Goal: Task Accomplishment & Management: Manage account settings

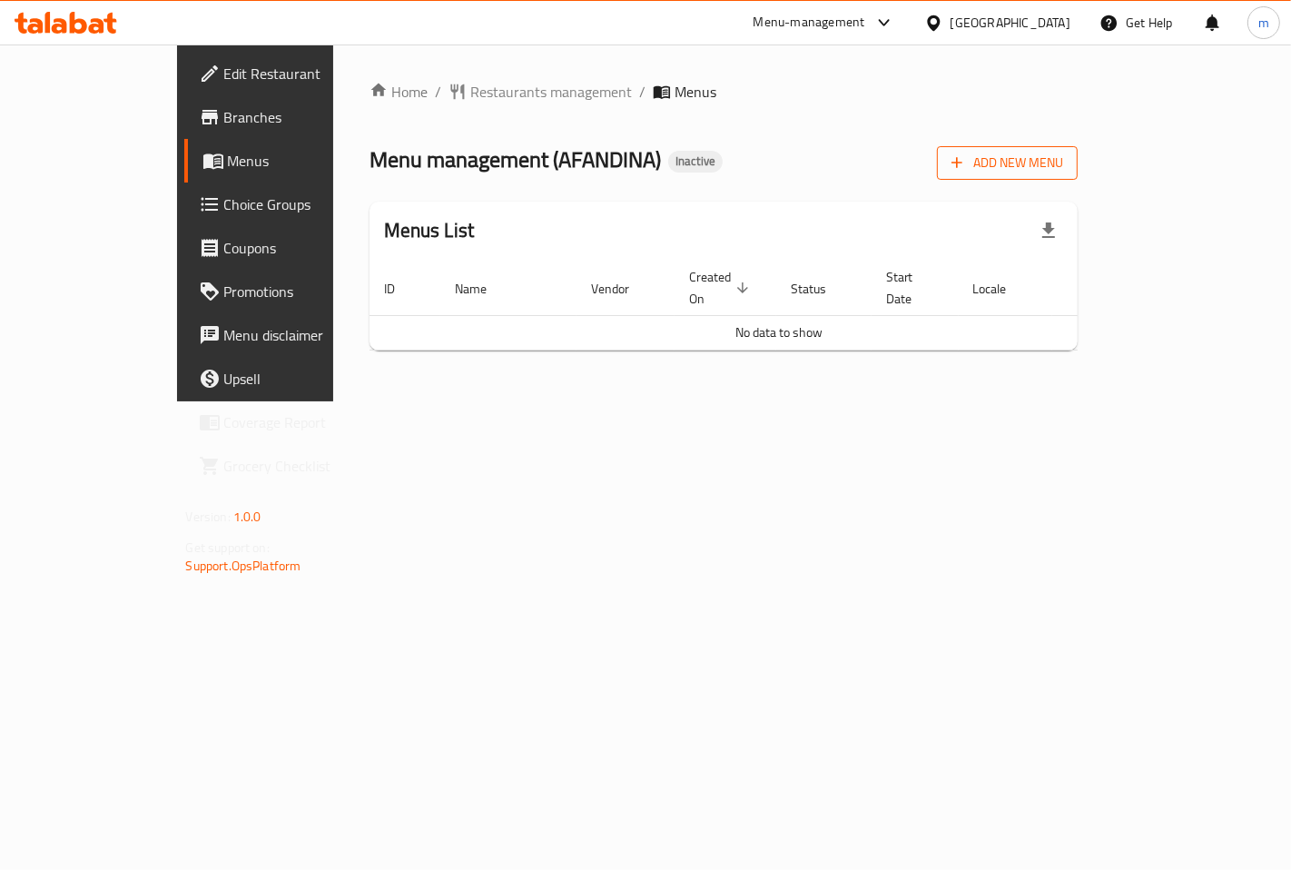
click at [963, 162] on icon "button" at bounding box center [958, 163] width 11 height 11
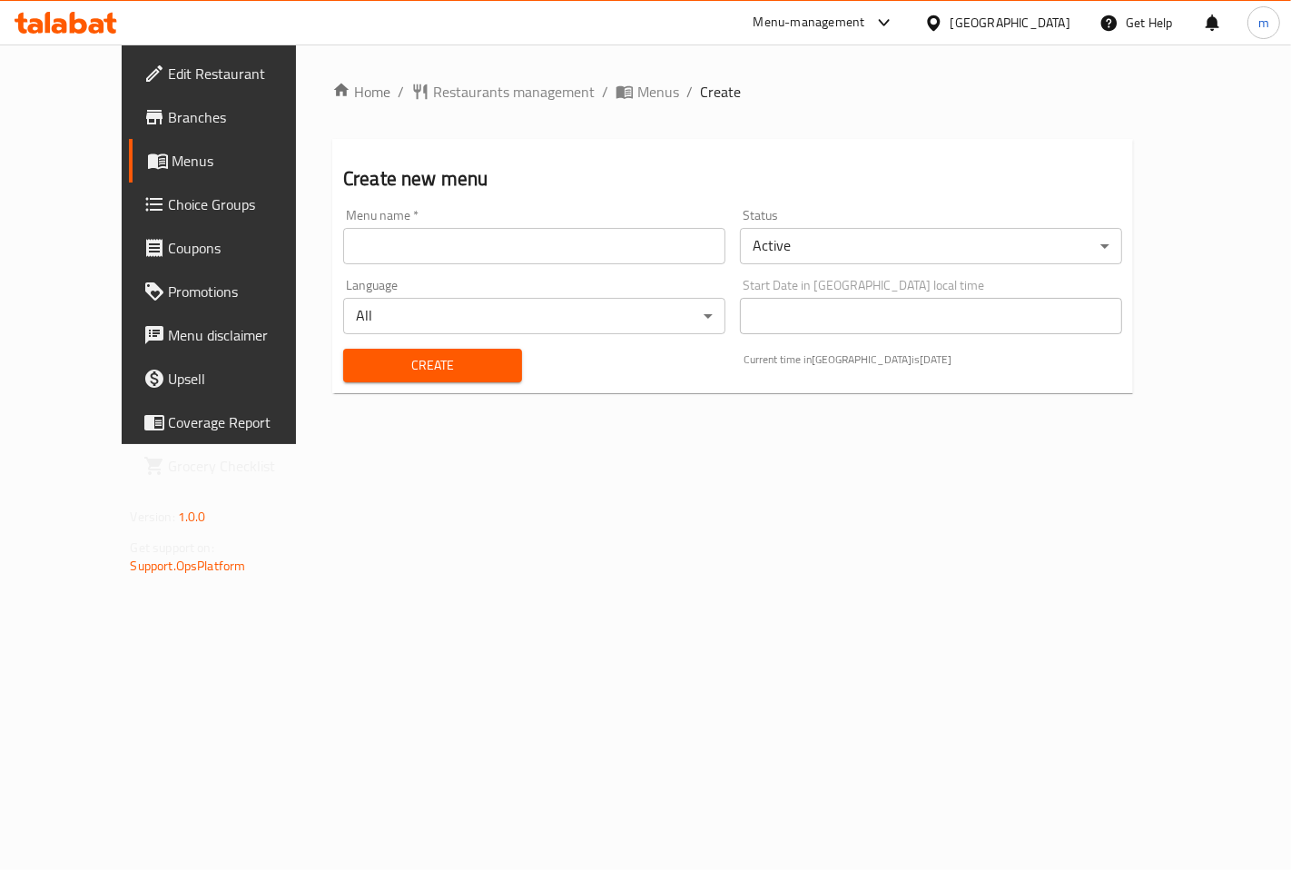
click at [434, 239] on input "text" at bounding box center [534, 246] width 382 height 36
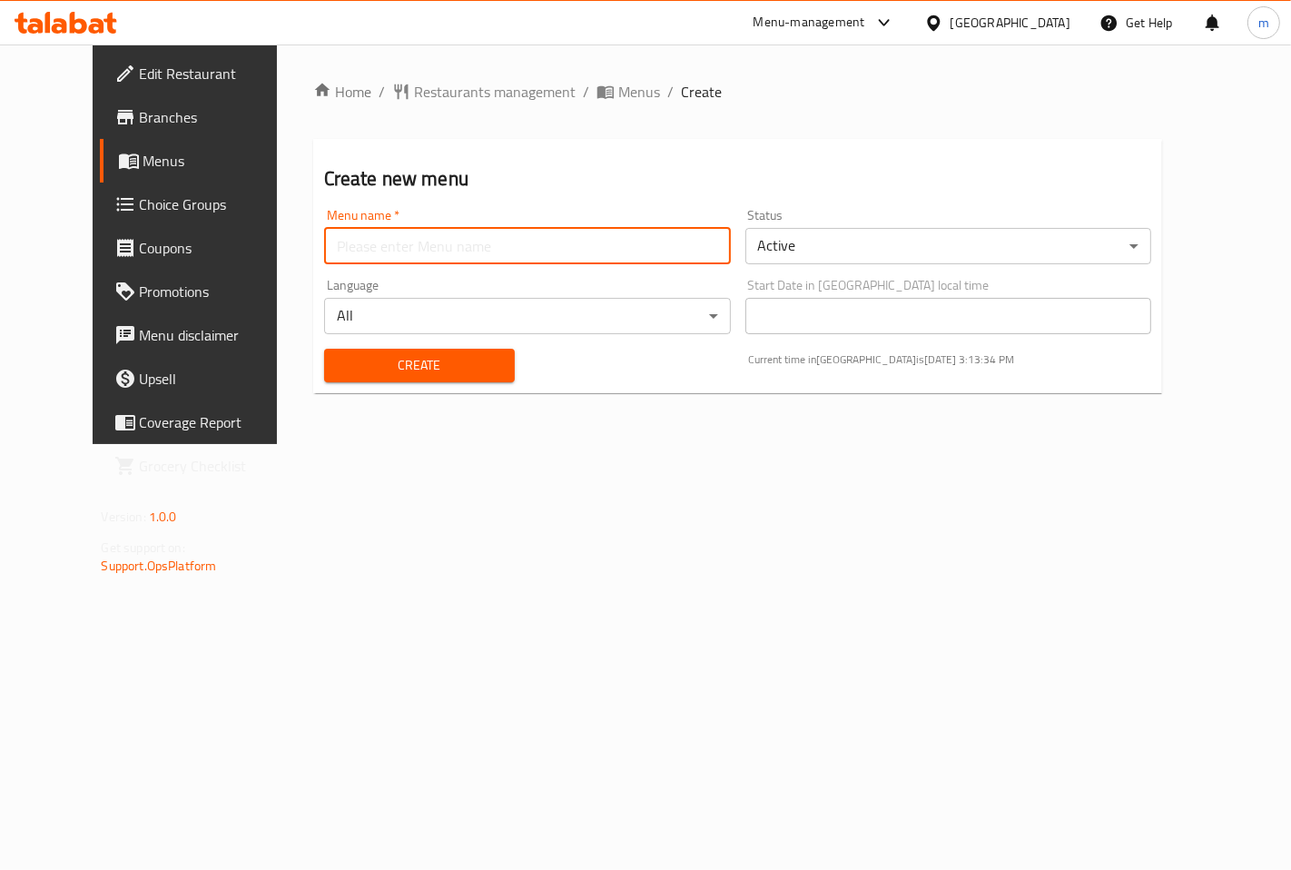
type input "mahmoud"
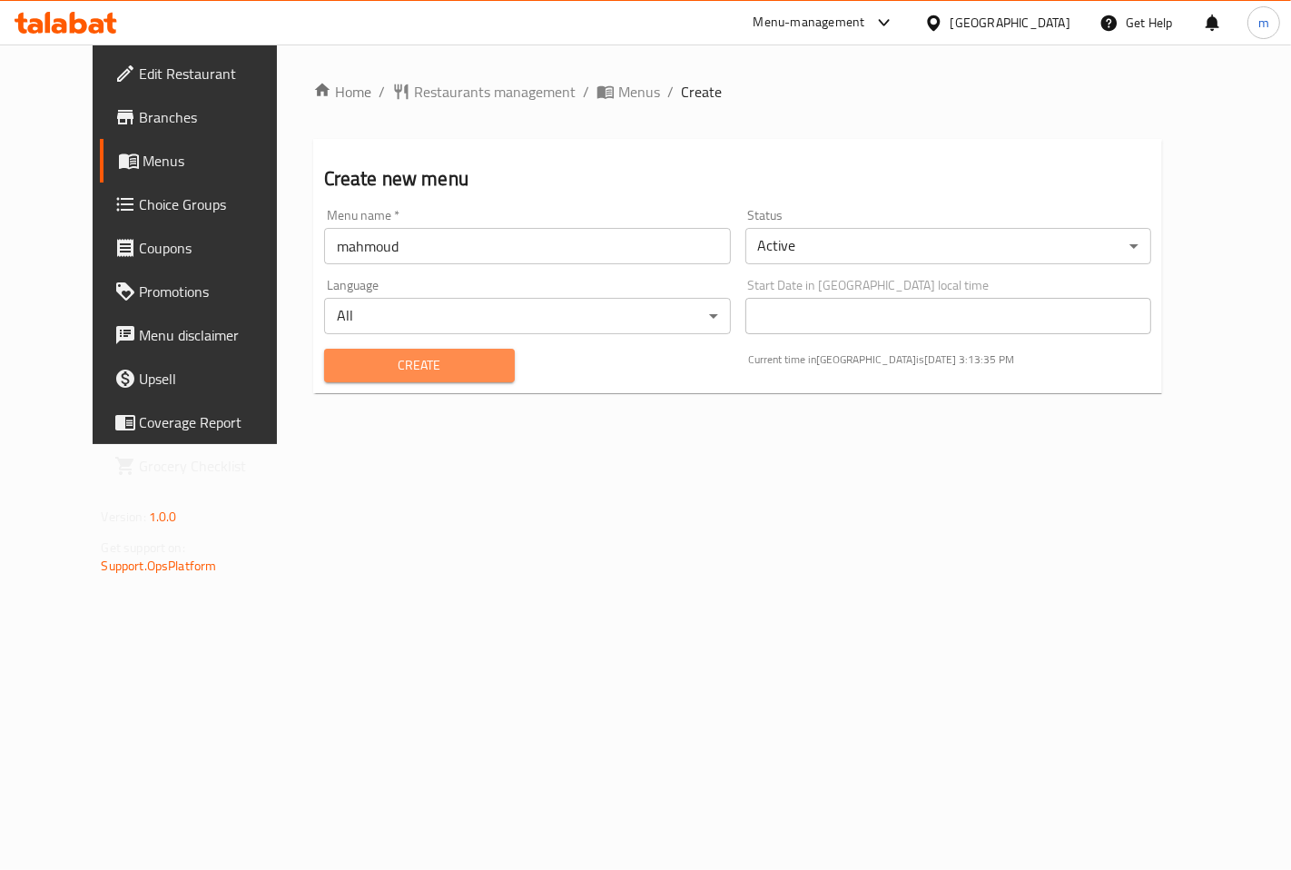
click at [351, 372] on span "Create" at bounding box center [420, 365] width 162 height 23
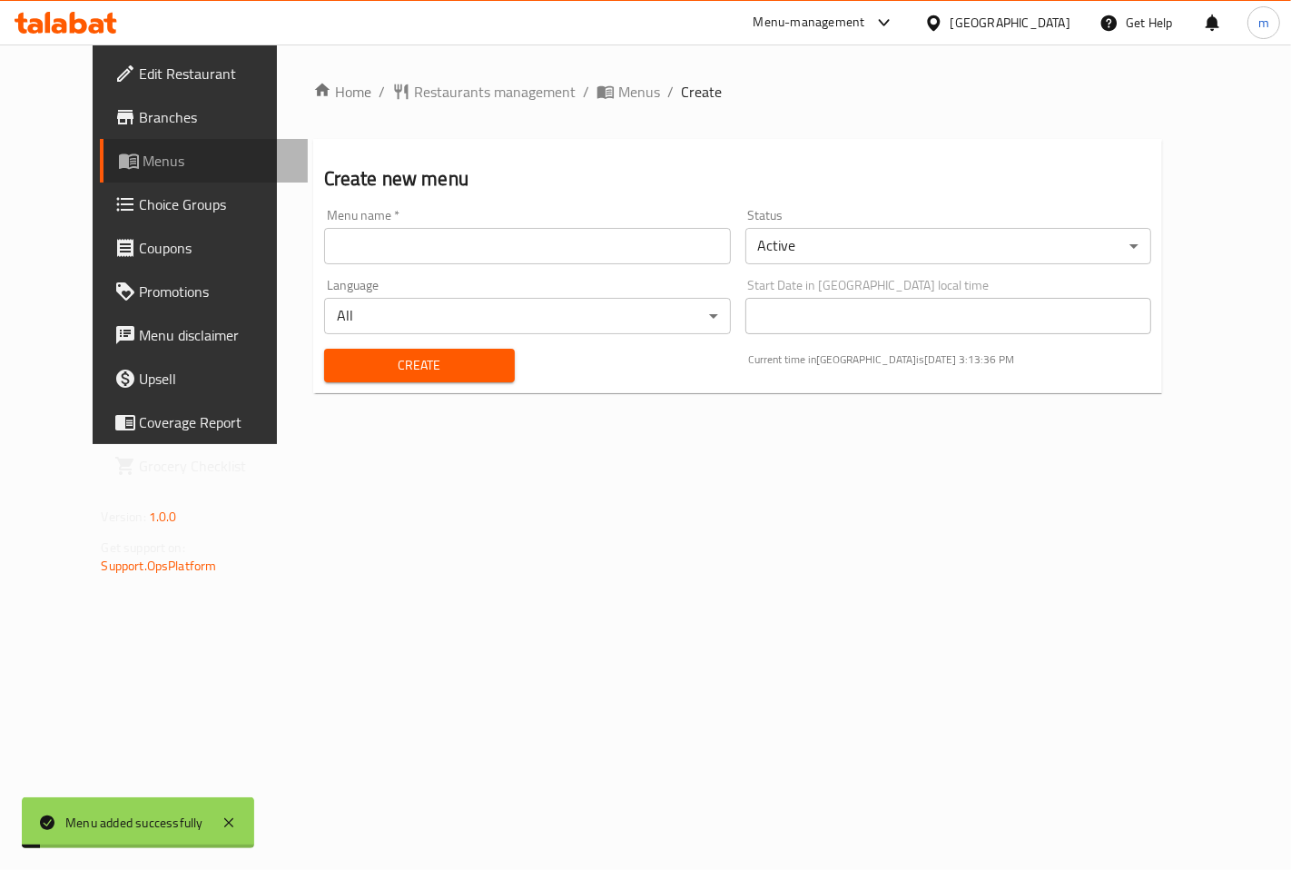
click at [143, 163] on span "Menus" at bounding box center [218, 161] width 150 height 22
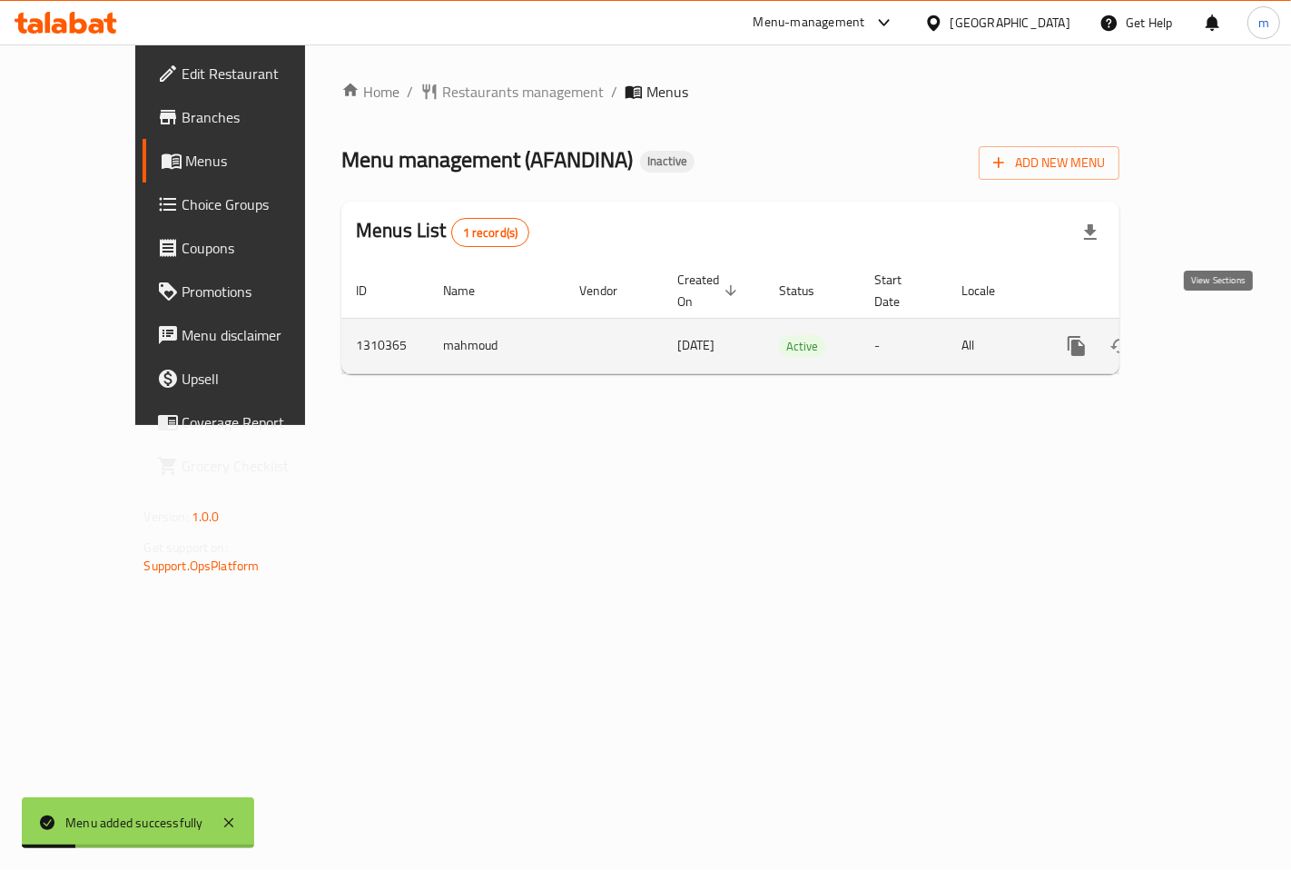
click at [1216, 338] on icon "enhanced table" at bounding box center [1208, 346] width 16 height 16
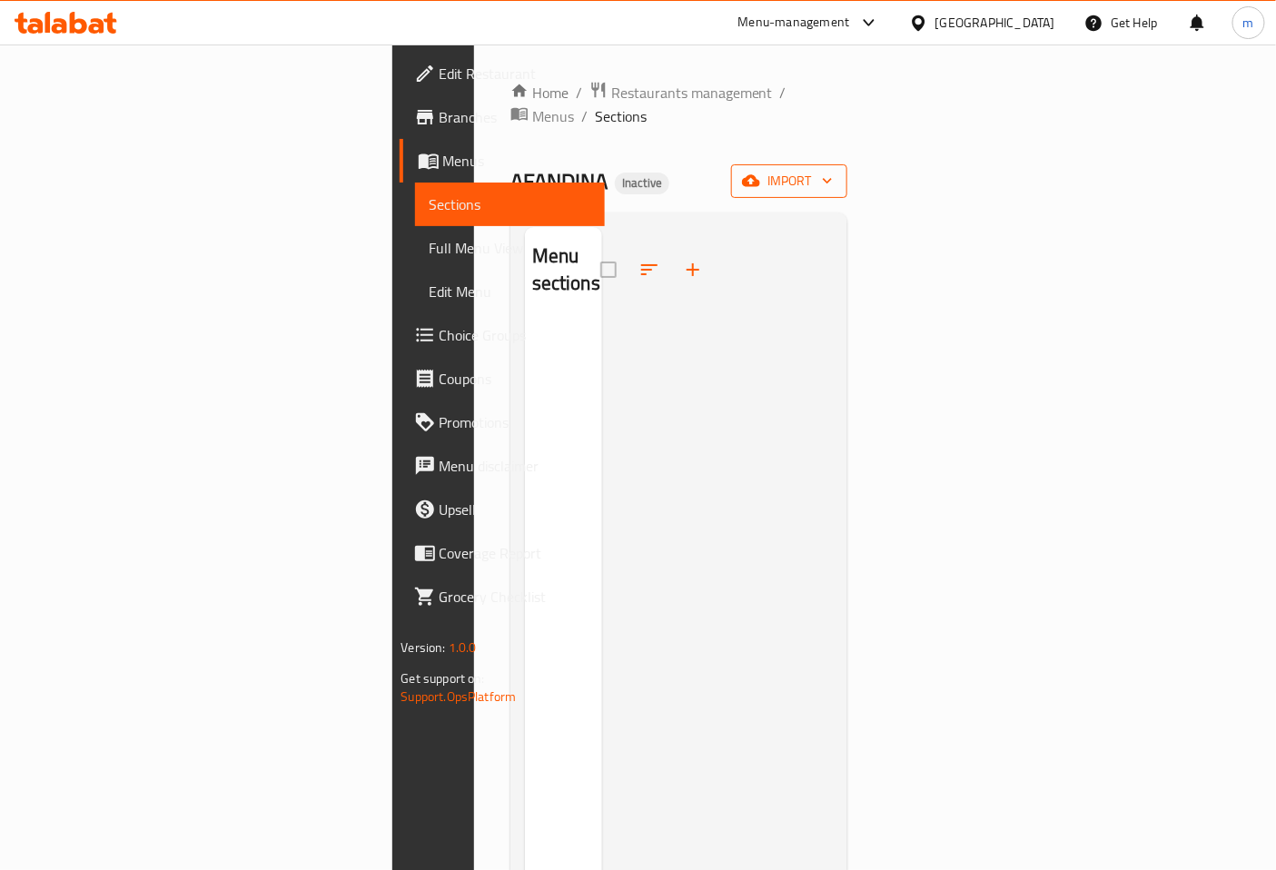
click at [833, 170] on span "import" at bounding box center [788, 181] width 87 height 23
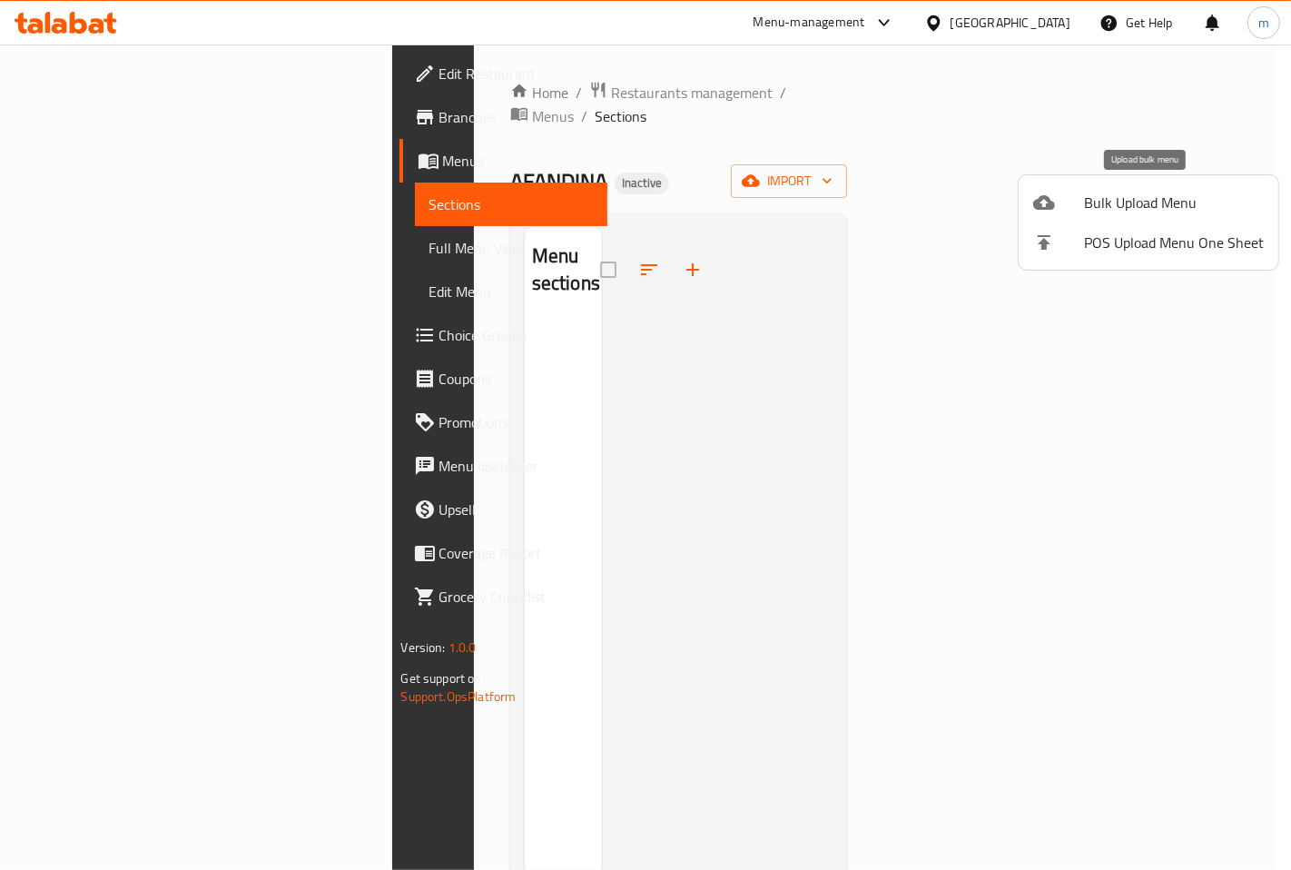
click at [1165, 196] on span "Bulk Upload Menu" at bounding box center [1174, 203] width 180 height 22
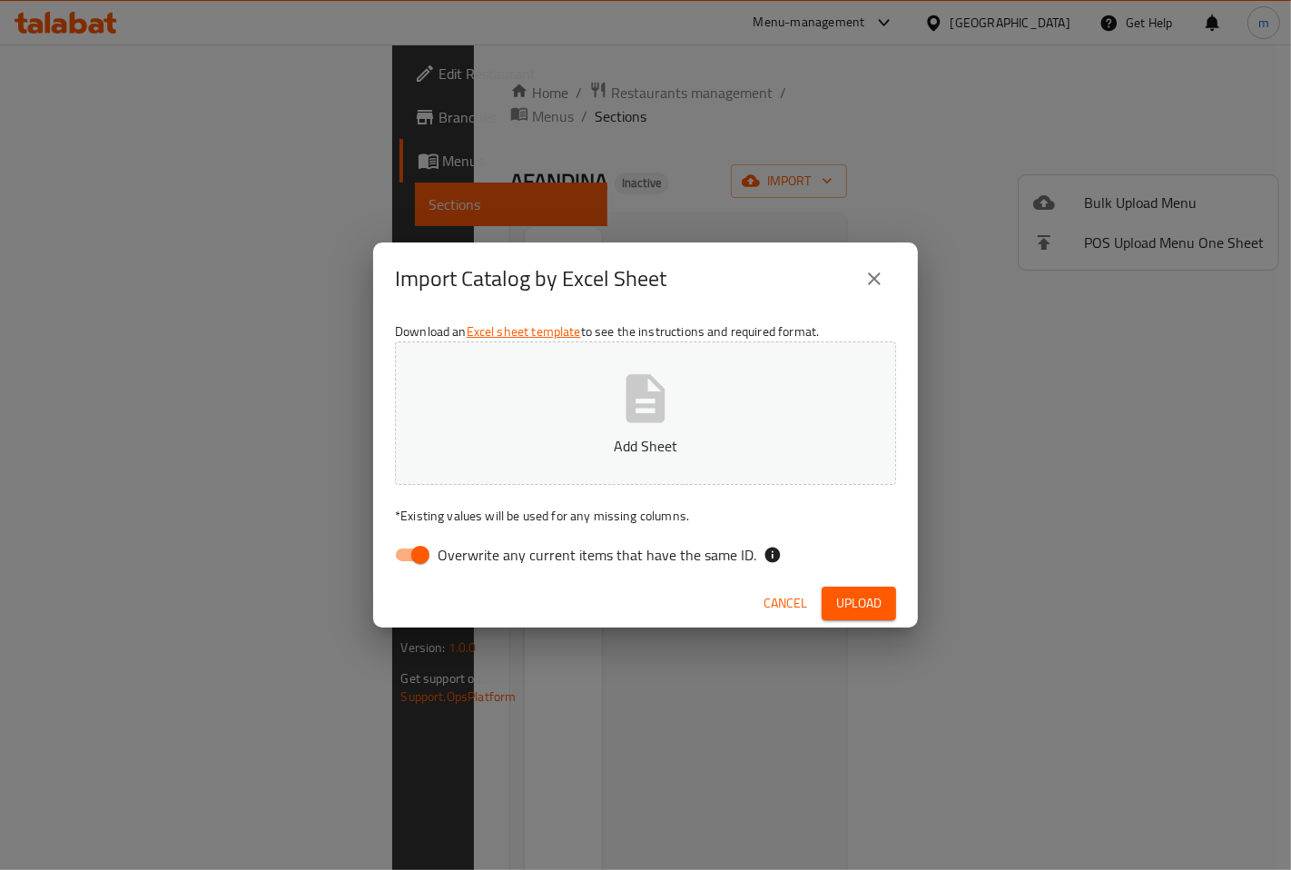
click at [411, 550] on input "Overwrite any current items that have the same ID." at bounding box center [421, 555] width 104 height 35
checkbox input "false"
click at [610, 416] on button "Add Sheet" at bounding box center [645, 412] width 501 height 143
click at [855, 587] on button "Upload" at bounding box center [859, 604] width 74 height 34
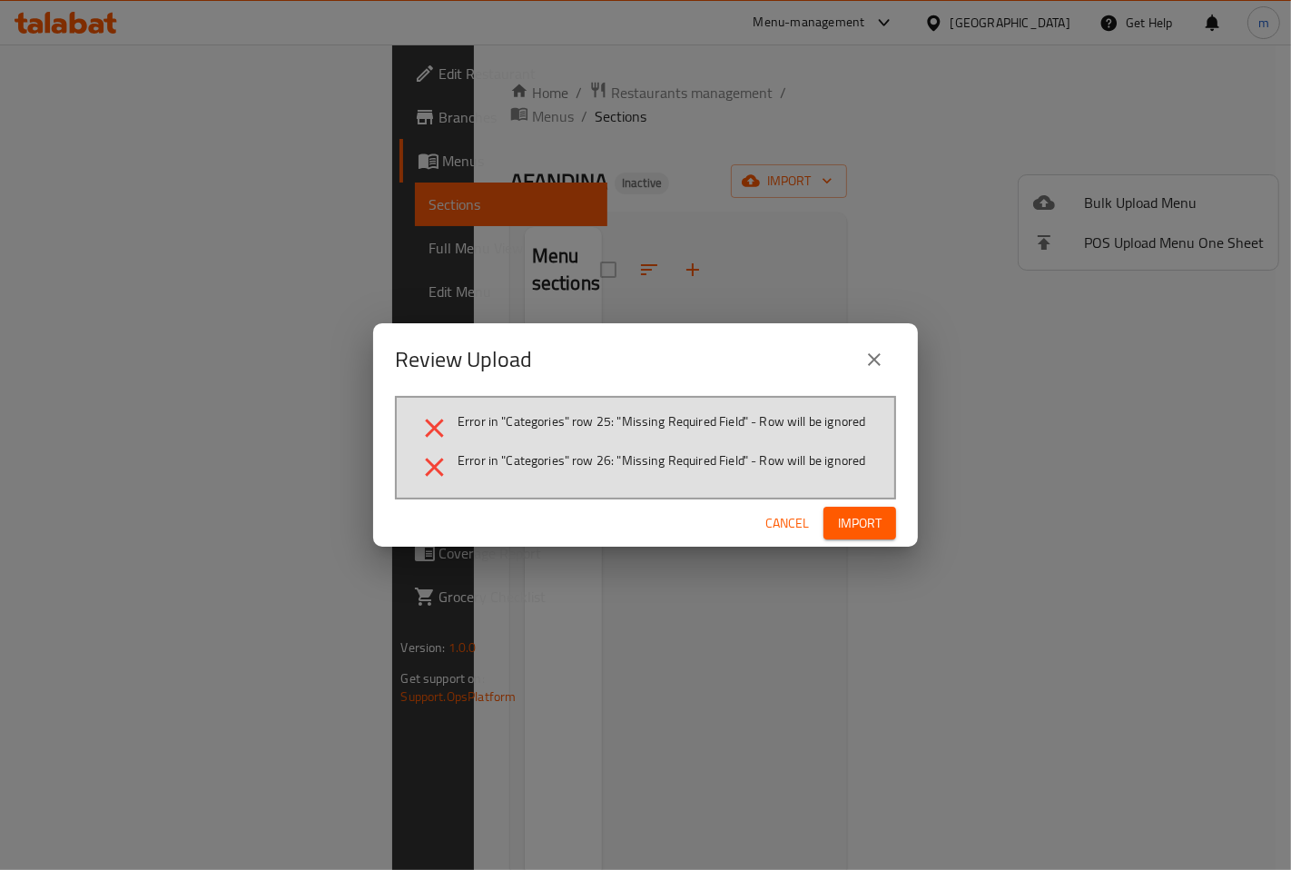
click at [824, 515] on button "Import" at bounding box center [860, 524] width 73 height 34
click at [865, 351] on icon "close" at bounding box center [875, 360] width 22 height 22
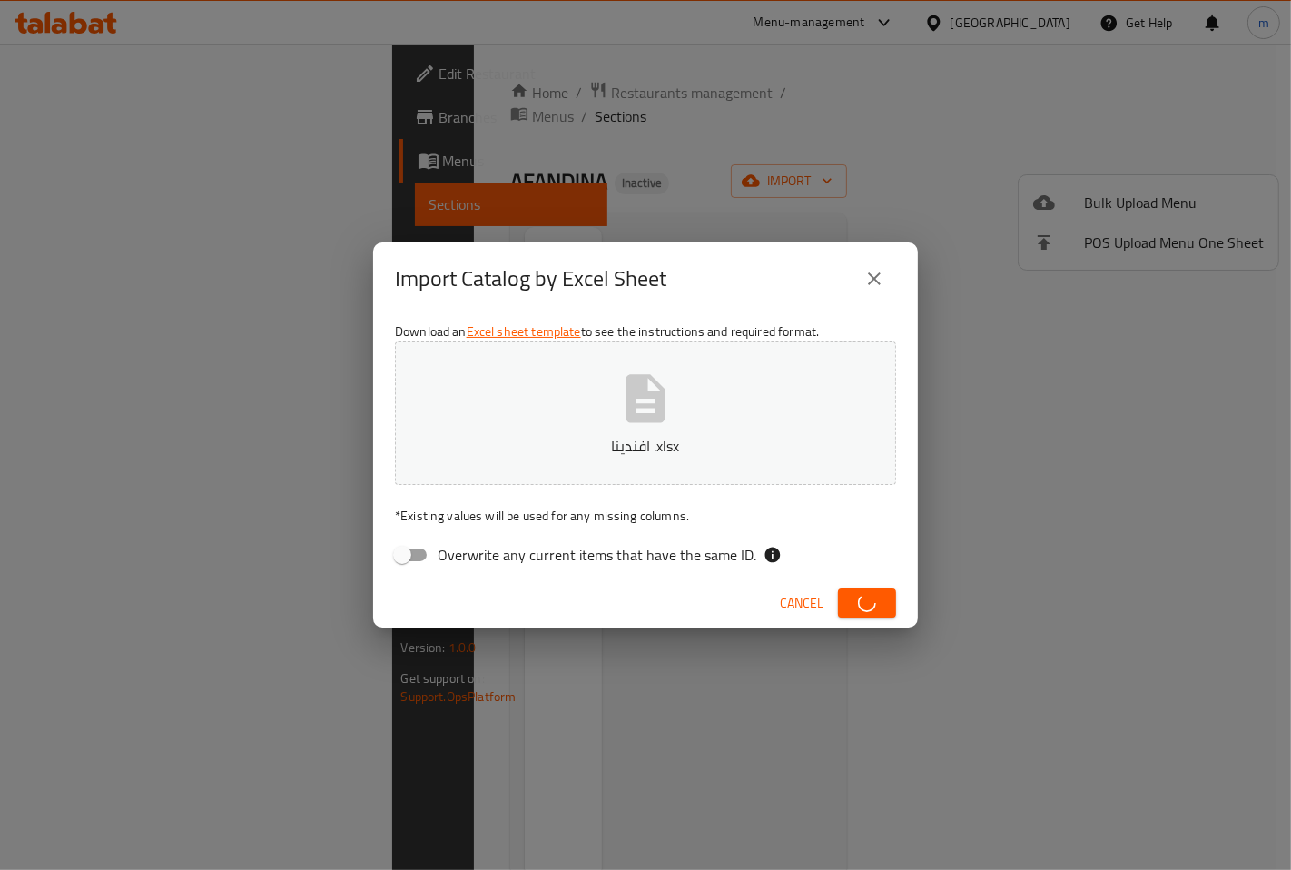
click at [867, 281] on icon "close" at bounding box center [875, 279] width 22 height 22
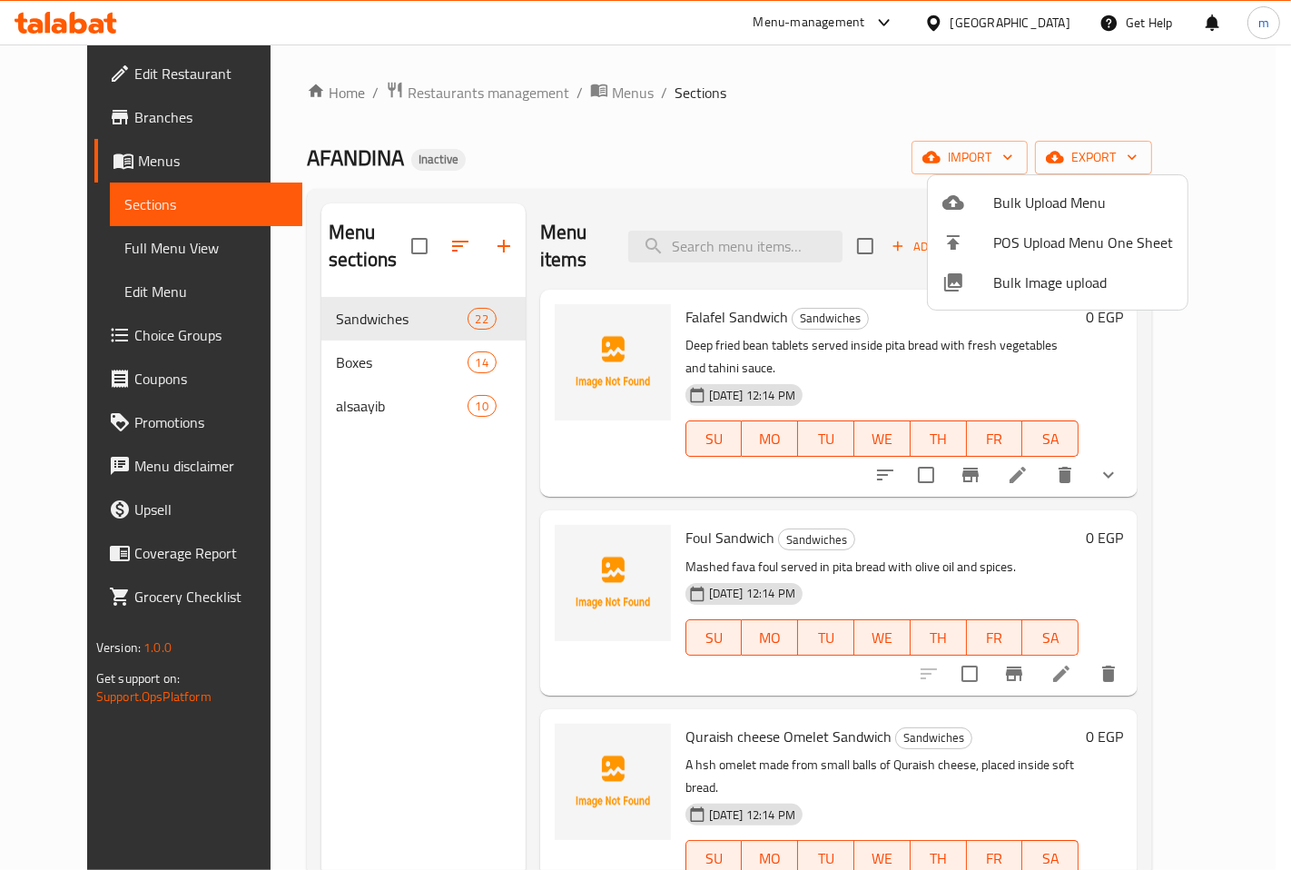
click at [874, 93] on div at bounding box center [645, 435] width 1291 height 870
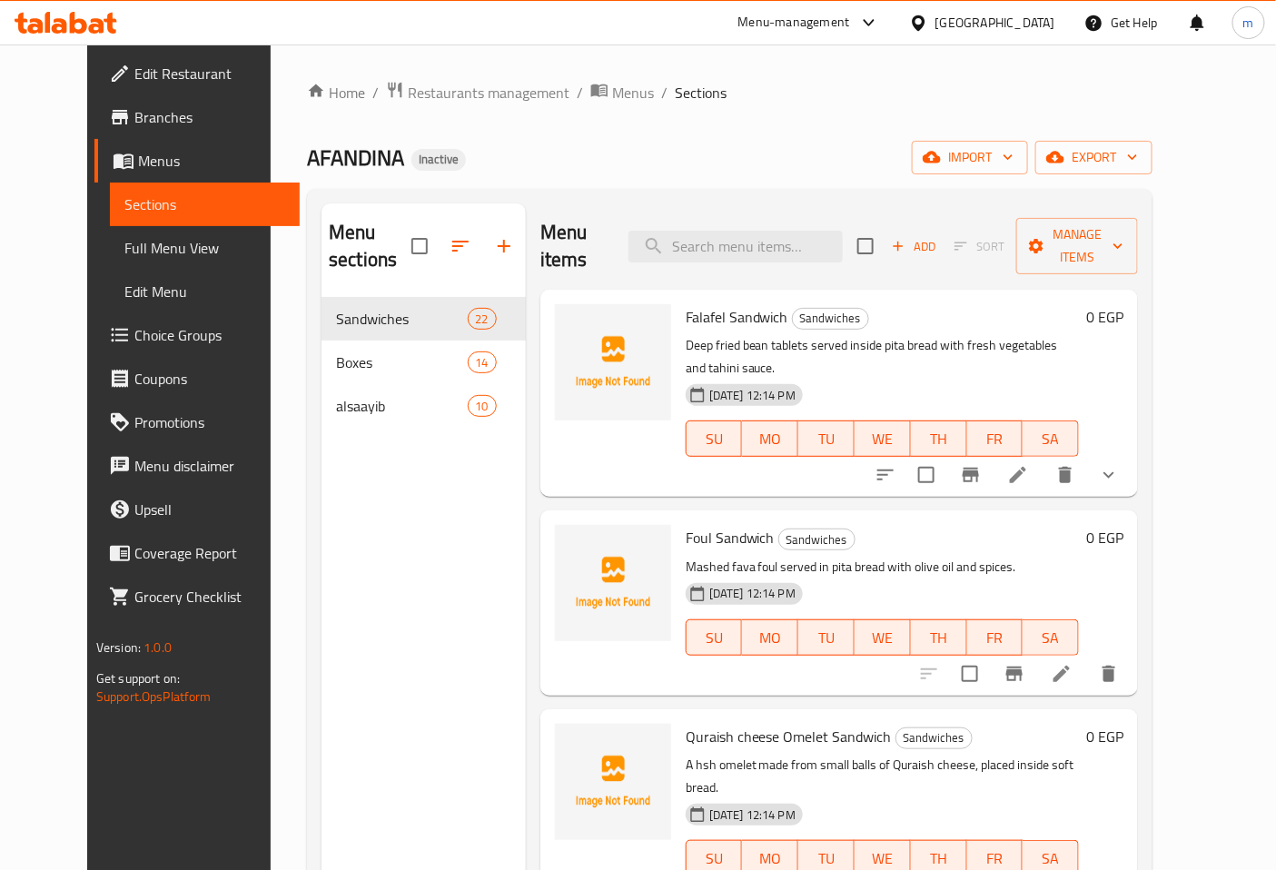
click at [138, 164] on span "Menus" at bounding box center [212, 161] width 148 height 22
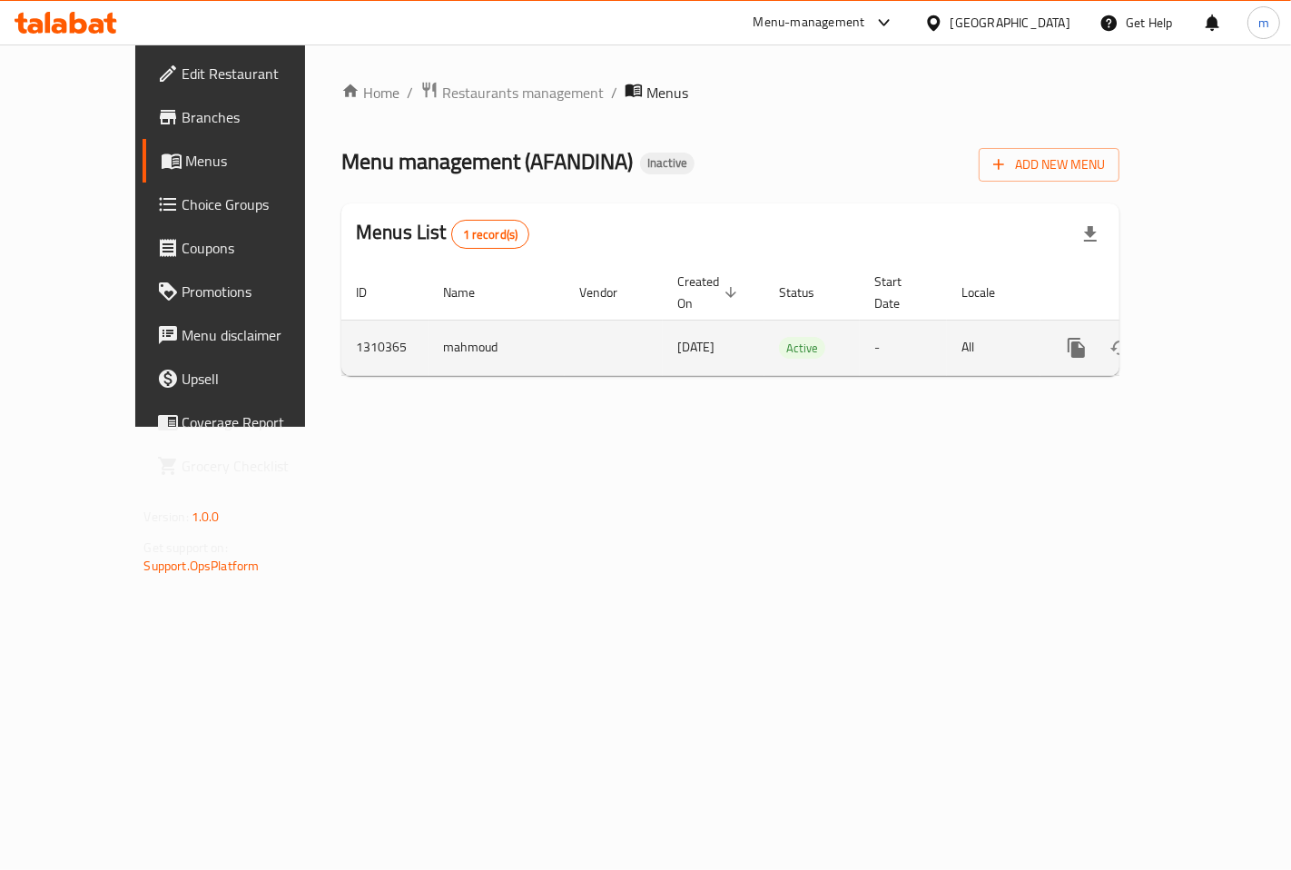
click at [1170, 340] on icon "enhanced table" at bounding box center [1164, 348] width 13 height 16
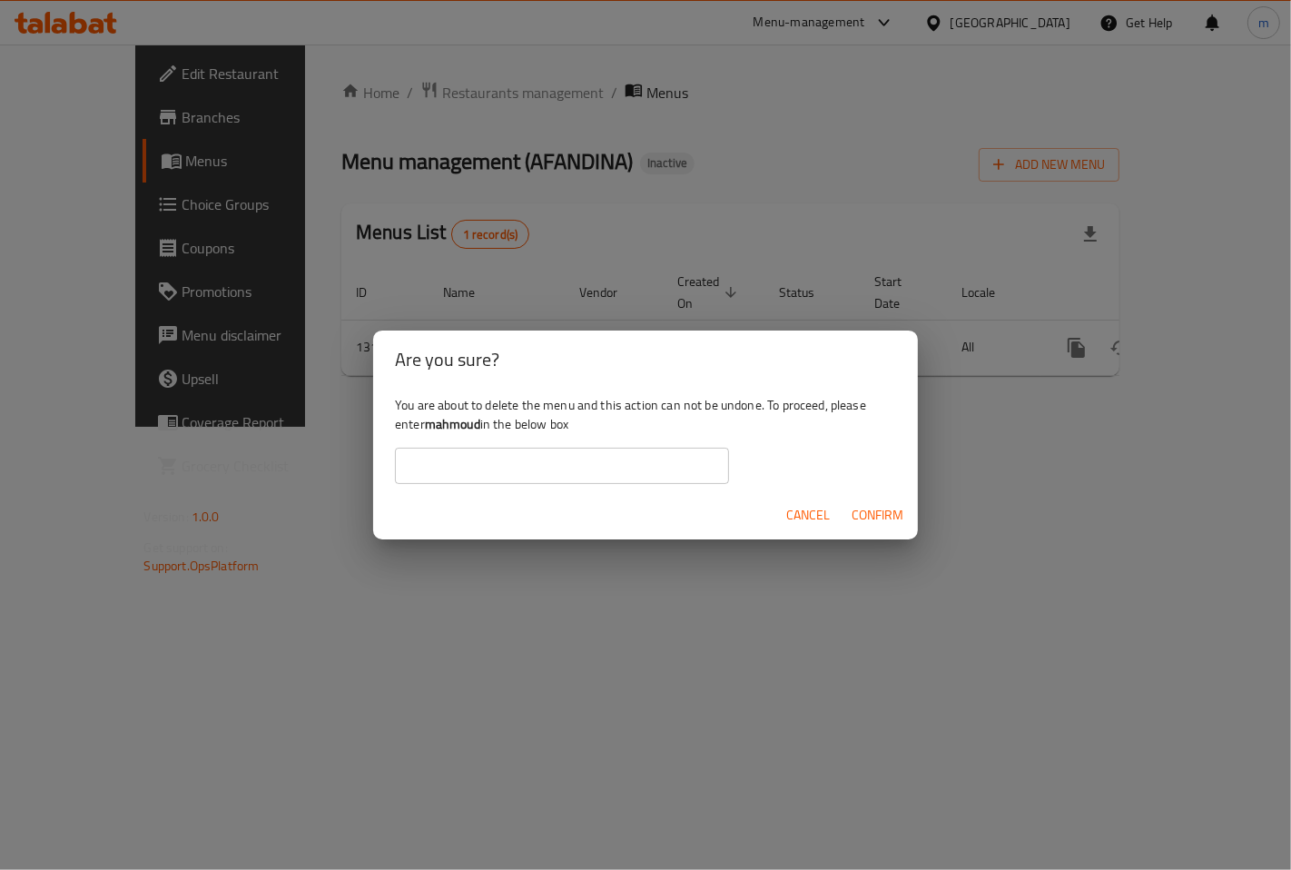
click at [678, 466] on input "text" at bounding box center [562, 466] width 334 height 36
type input "mahmoud"
click at [868, 506] on span "Confirm" at bounding box center [878, 515] width 52 height 23
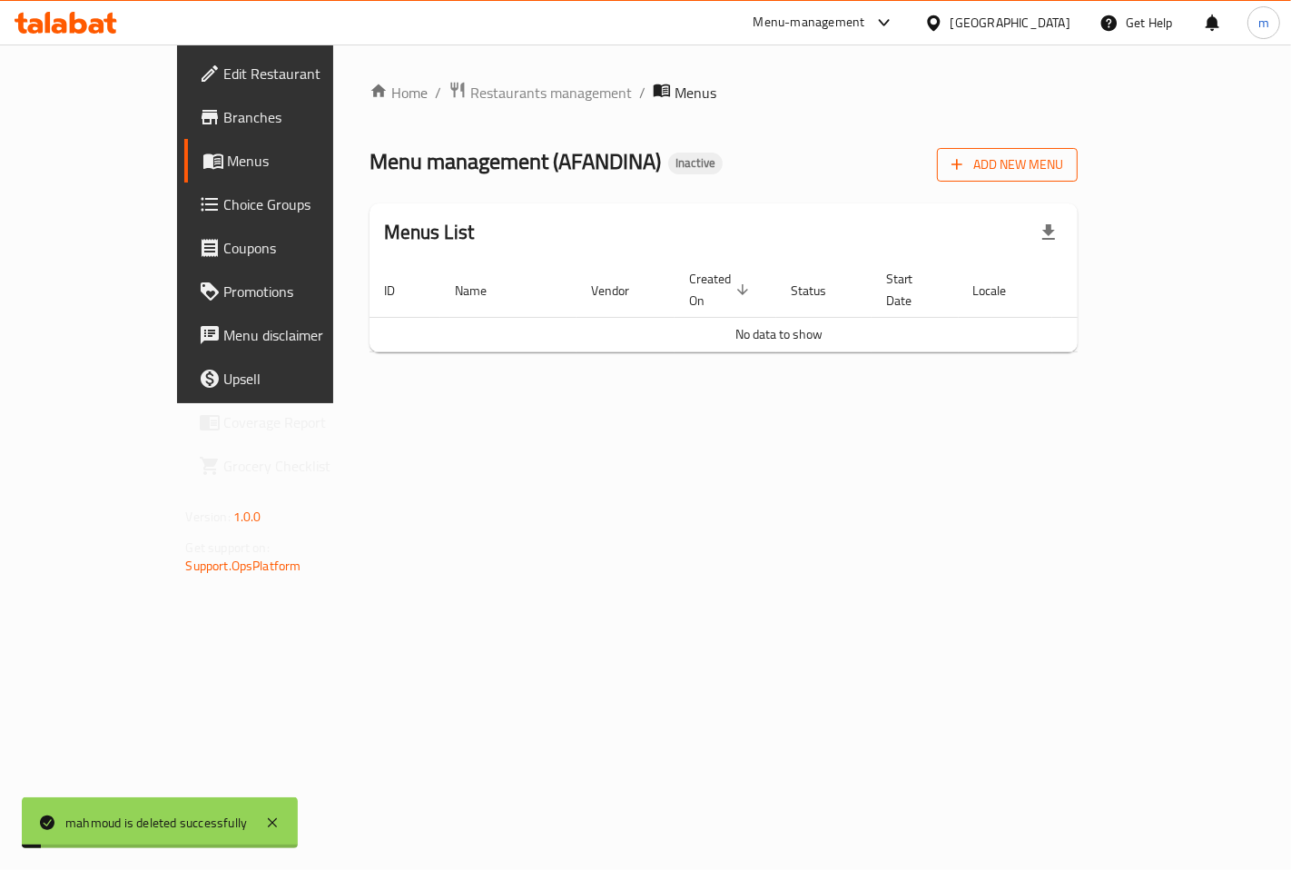
click at [1063, 173] on span "Add New Menu" at bounding box center [1008, 164] width 112 height 23
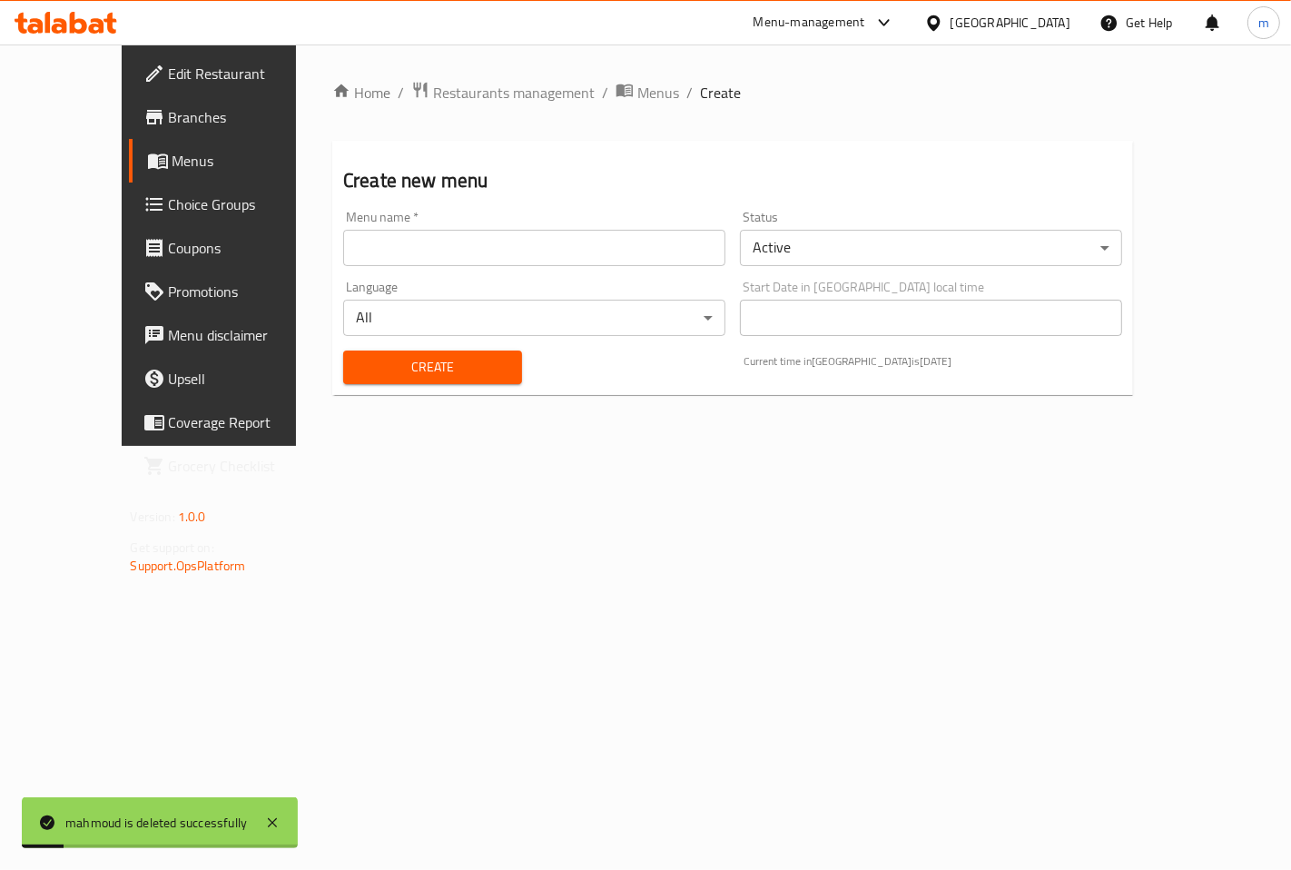
click at [627, 255] on input "text" at bounding box center [534, 248] width 382 height 36
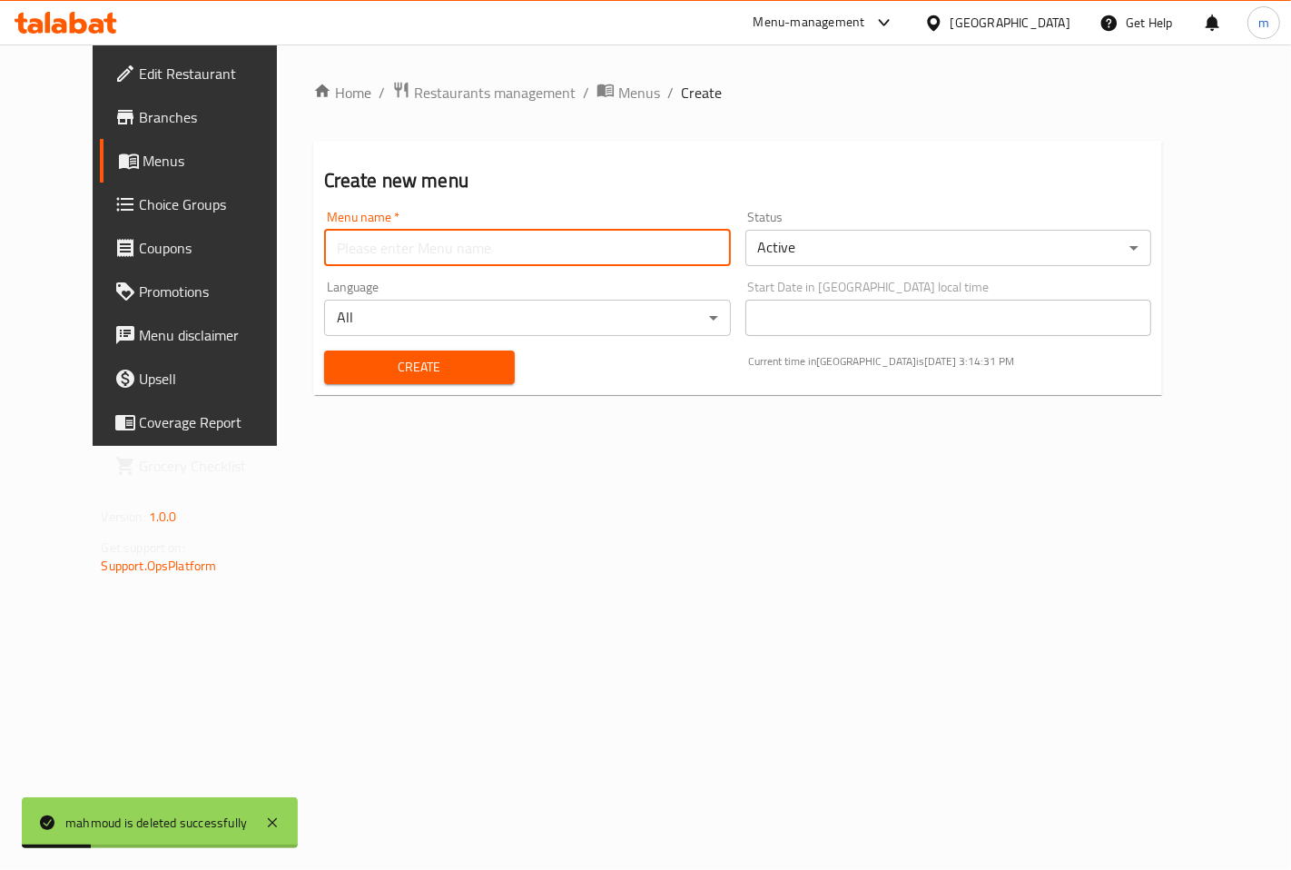
type input "mahmoud"
click at [412, 363] on span "Create" at bounding box center [420, 367] width 162 height 23
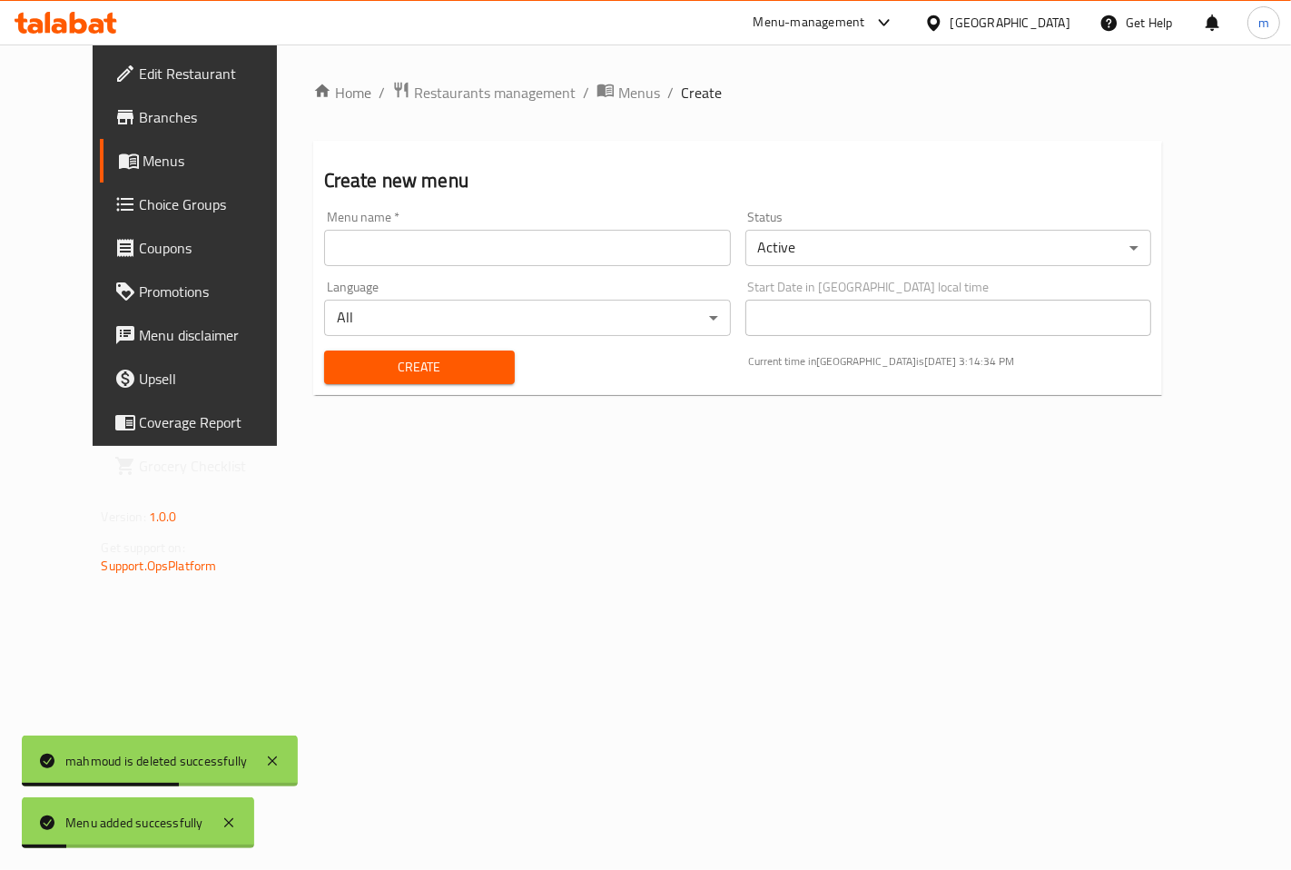
click at [143, 158] on span "Menus" at bounding box center [218, 161] width 150 height 22
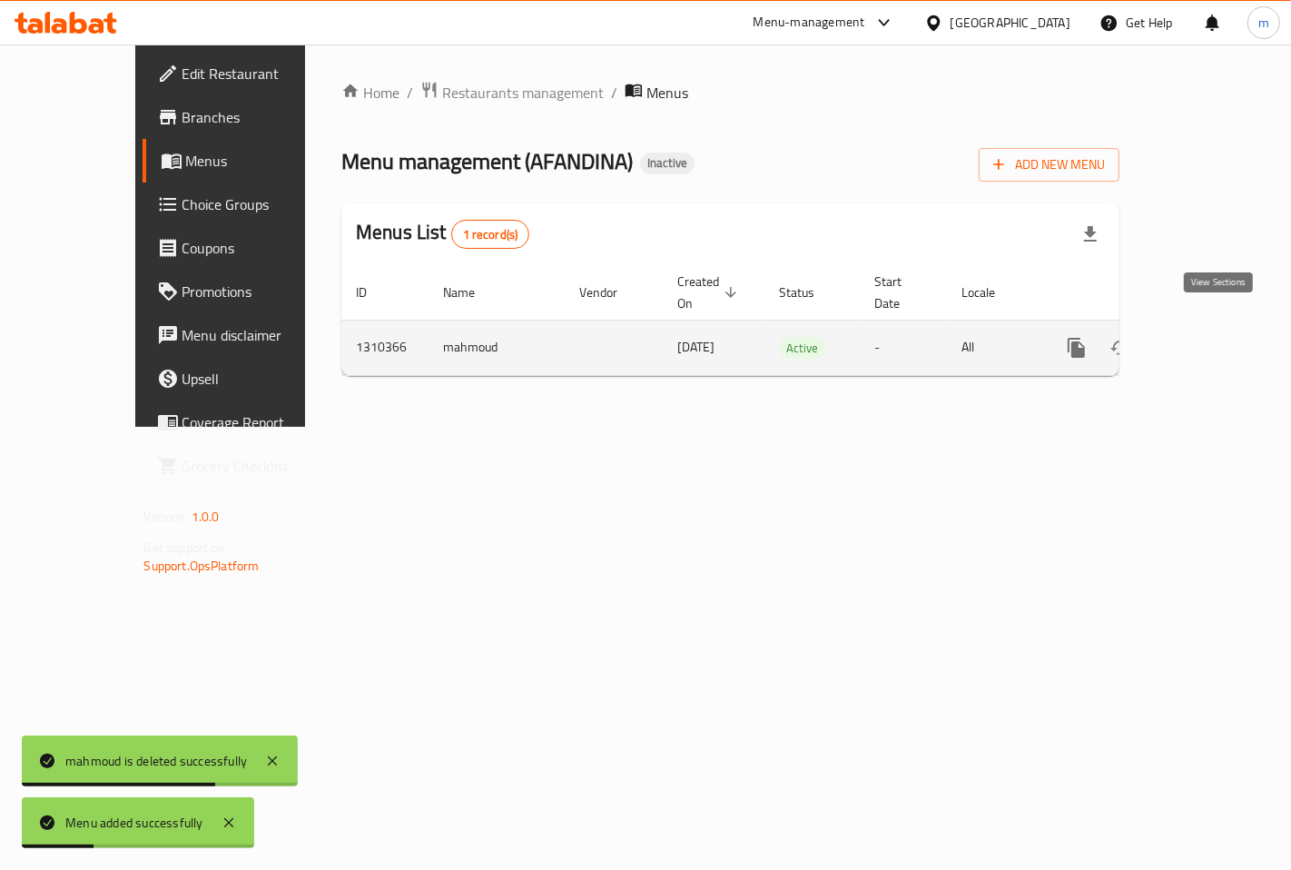
click at [1216, 340] on icon "enhanced table" at bounding box center [1208, 348] width 16 height 16
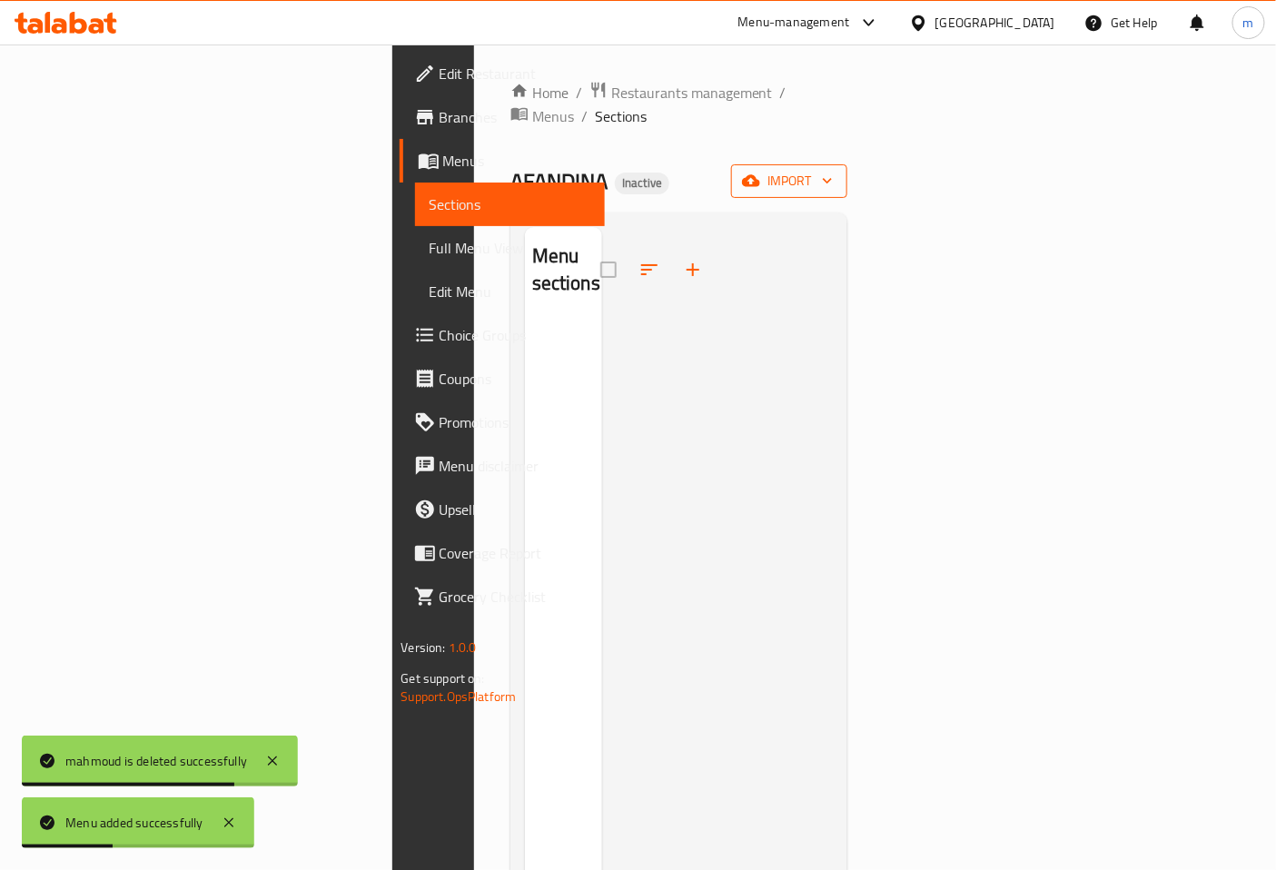
click at [833, 170] on span "import" at bounding box center [788, 181] width 87 height 23
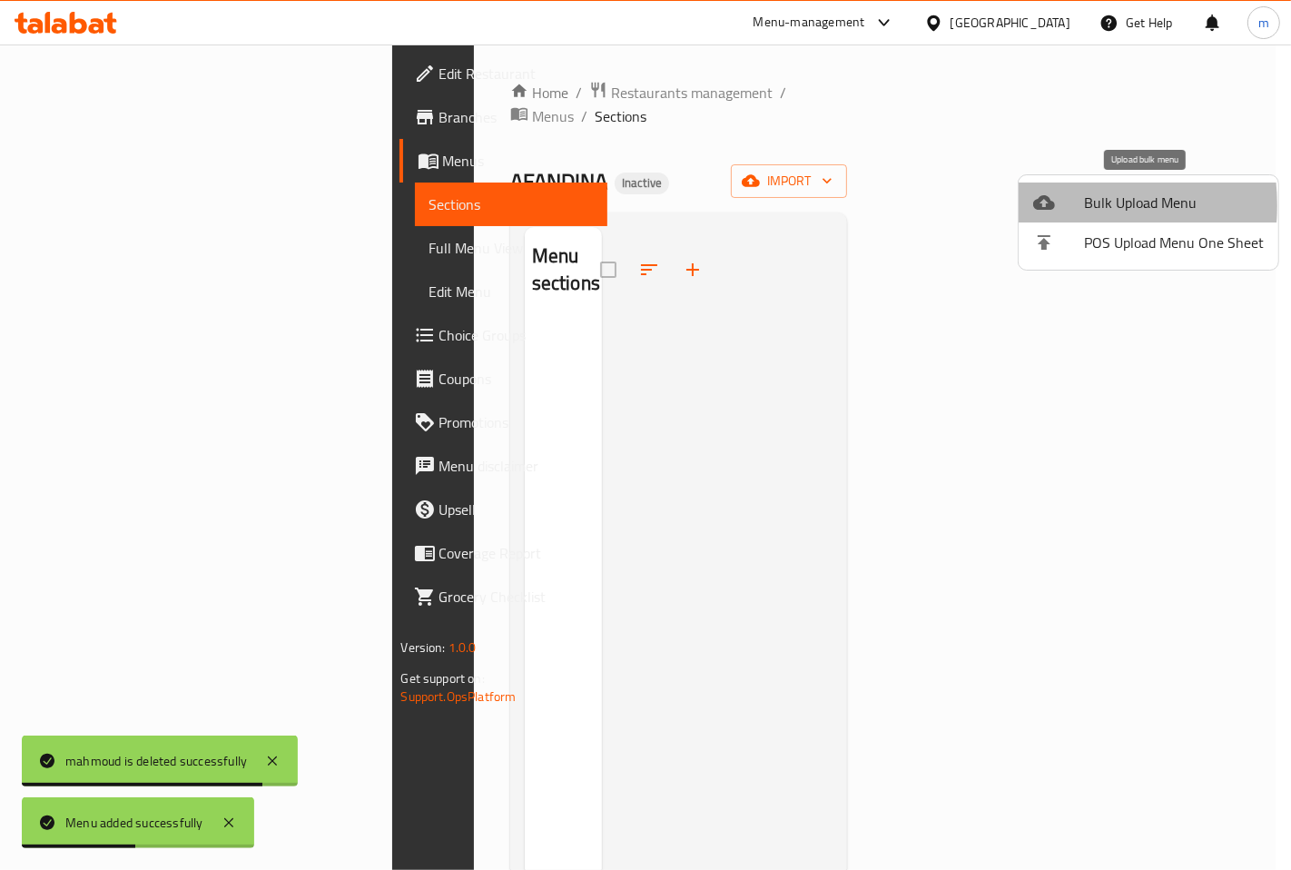
click at [1045, 205] on icon at bounding box center [1044, 203] width 22 height 22
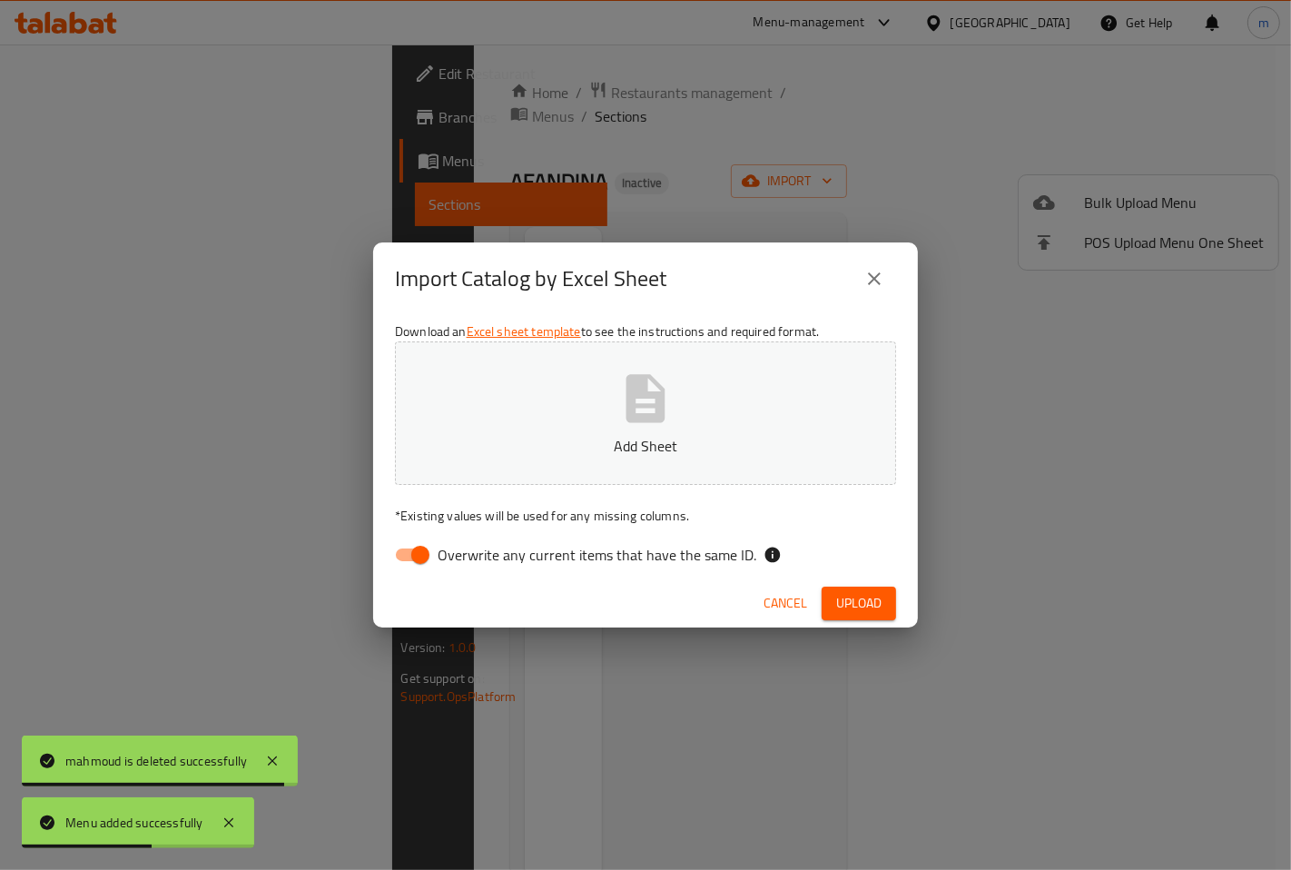
click at [534, 389] on button "Add Sheet" at bounding box center [645, 412] width 501 height 143
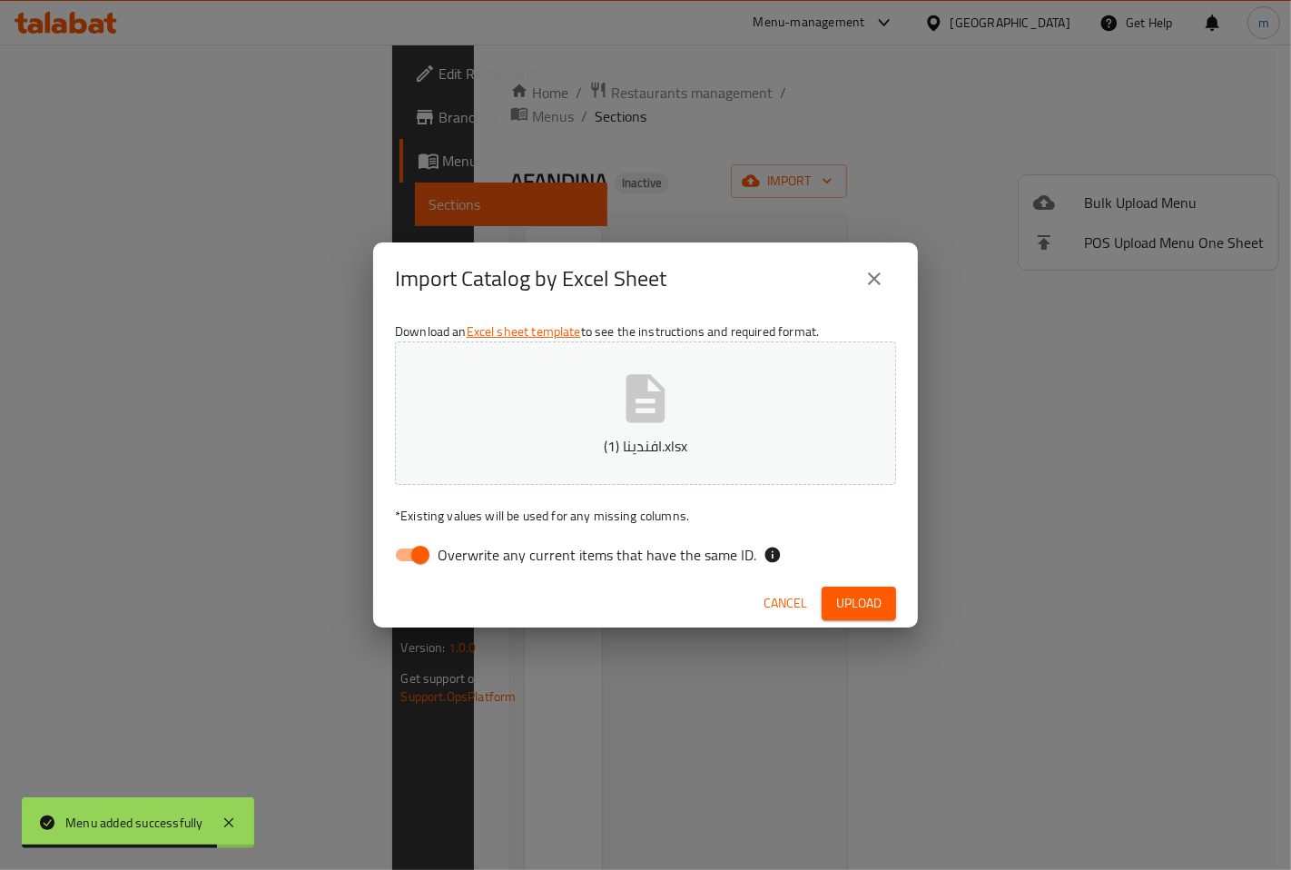
click at [413, 556] on input "Overwrite any current items that have the same ID." at bounding box center [421, 555] width 104 height 35
checkbox input "false"
click at [858, 592] on span "Upload" at bounding box center [858, 603] width 45 height 23
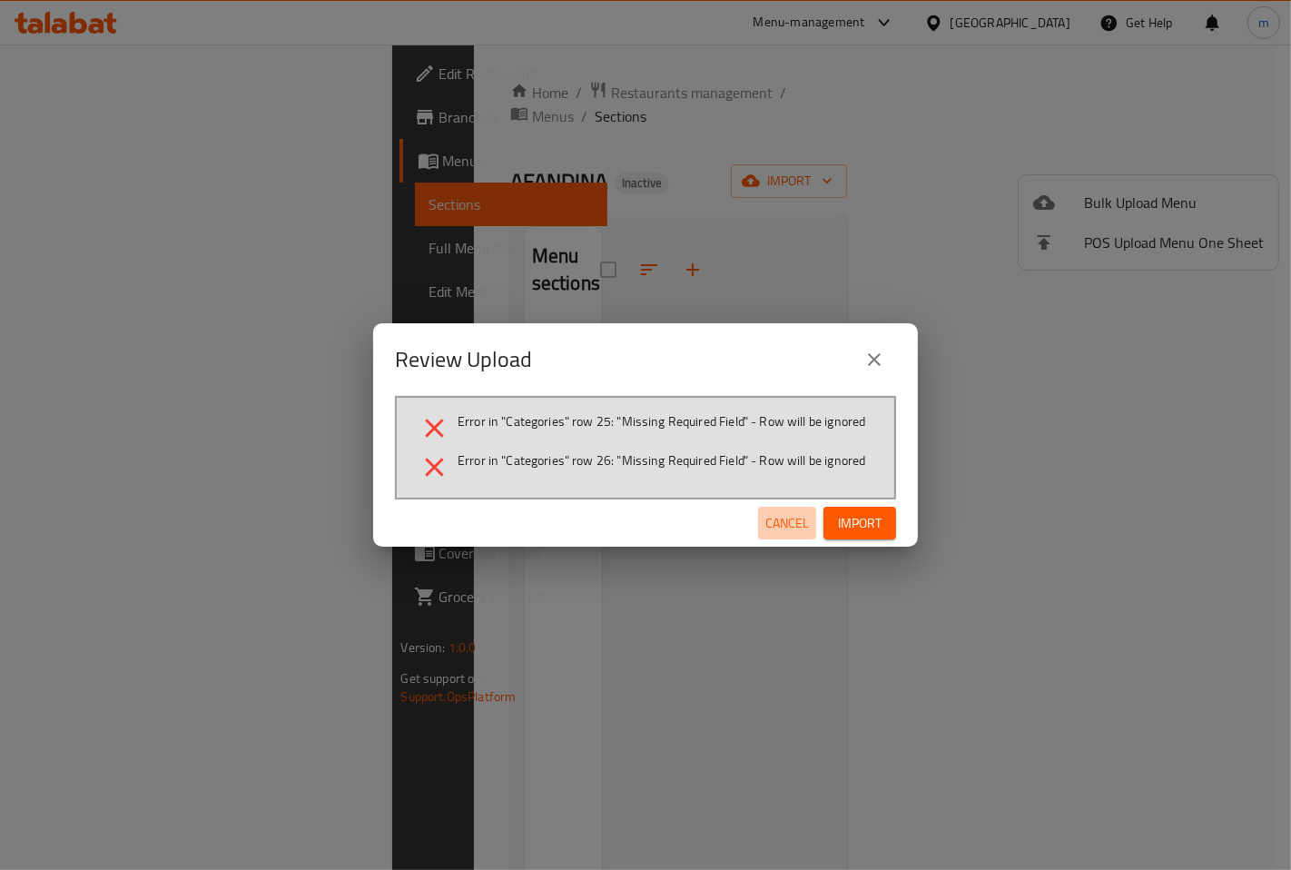
click at [783, 532] on span "Cancel" at bounding box center [787, 523] width 44 height 23
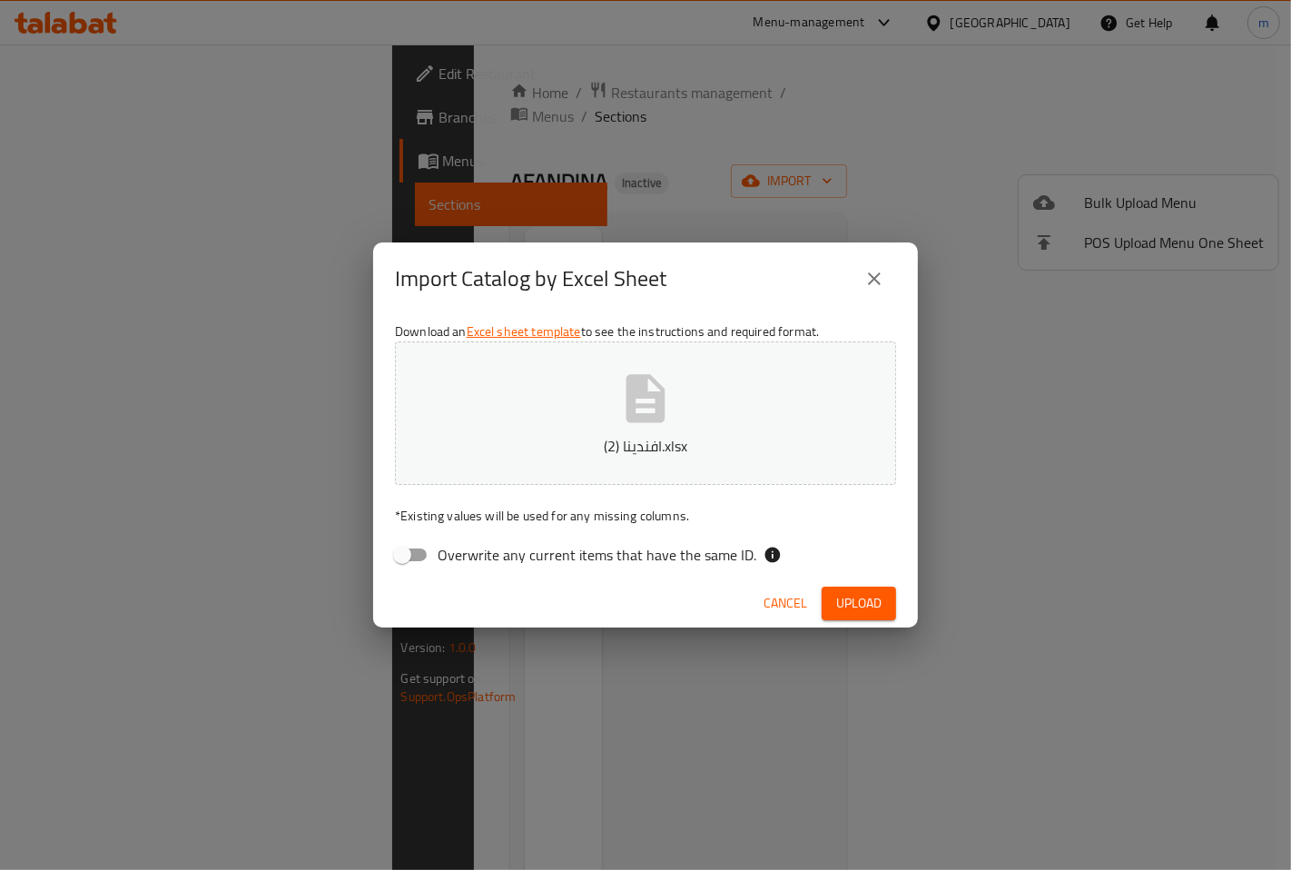
click at [870, 592] on span "Upload" at bounding box center [858, 603] width 45 height 23
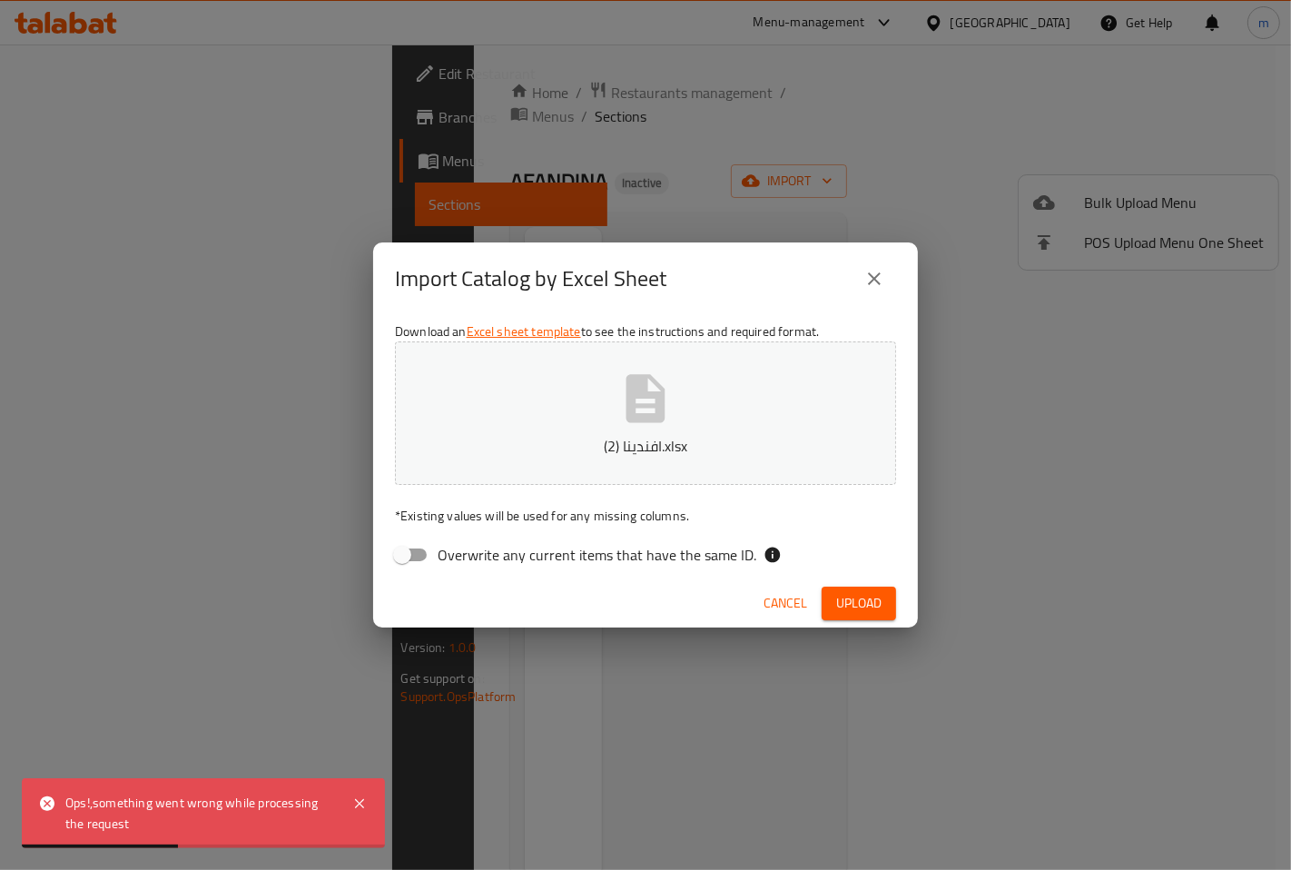
click at [775, 599] on span "Cancel" at bounding box center [786, 603] width 44 height 23
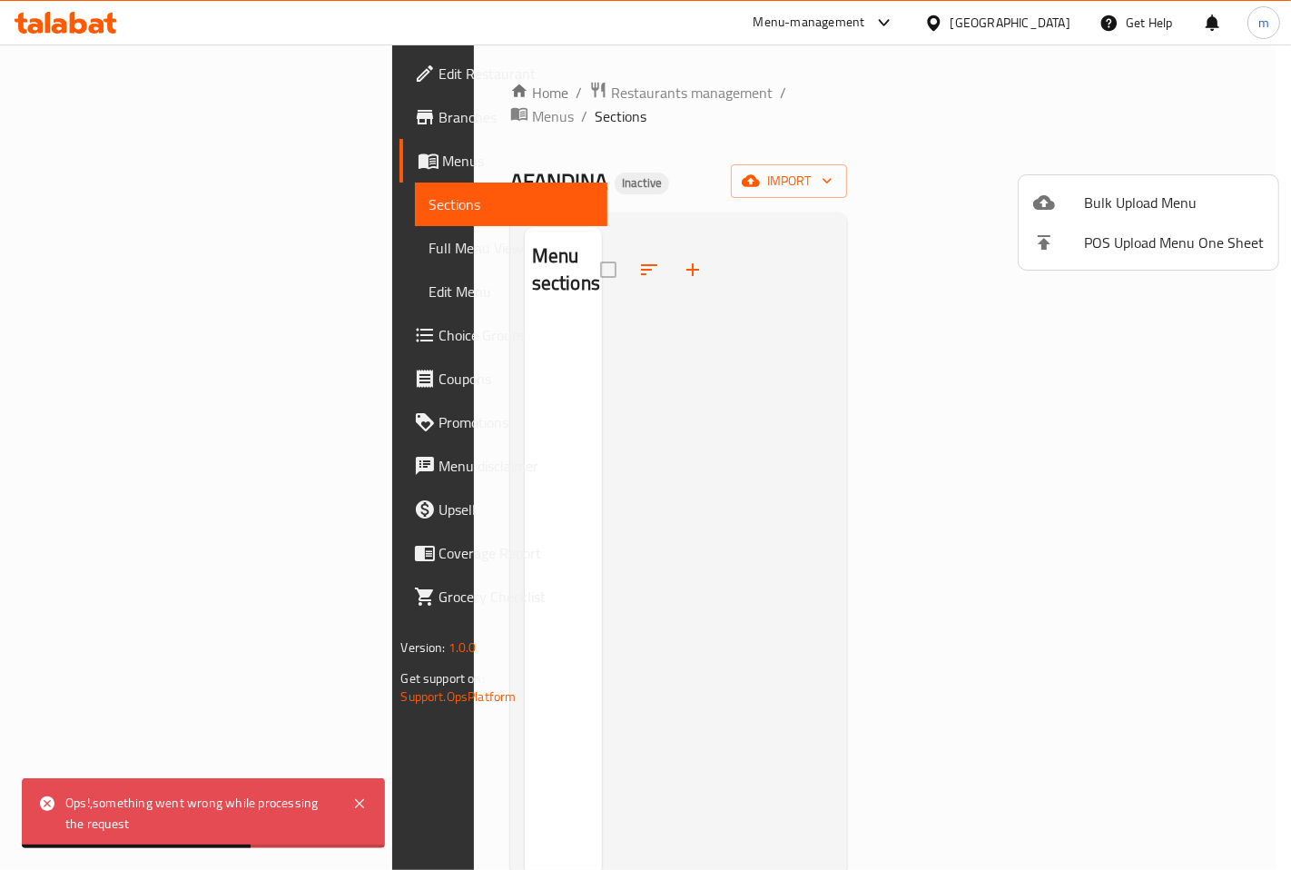
click at [121, 200] on div at bounding box center [645, 435] width 1291 height 870
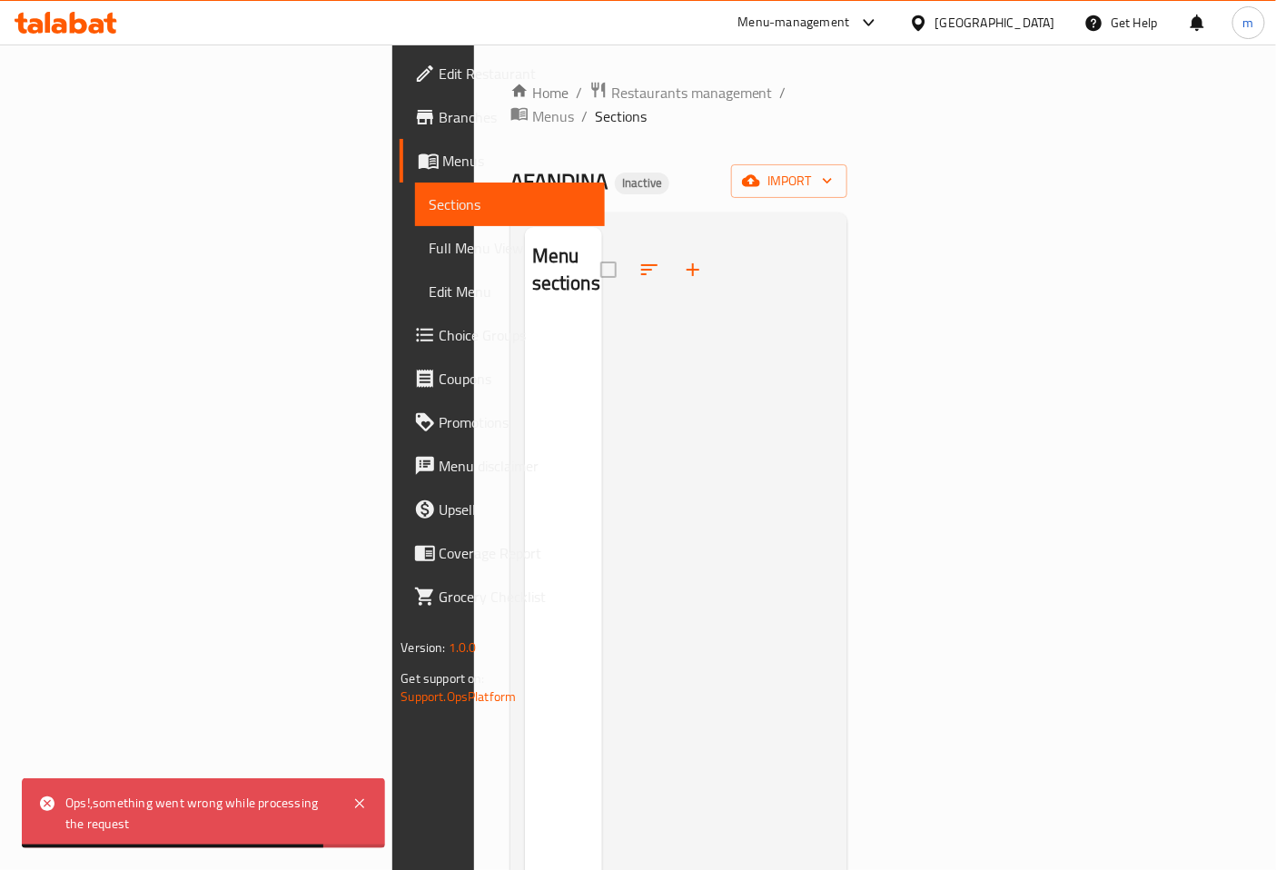
click at [443, 171] on span "Menus" at bounding box center [517, 161] width 148 height 22
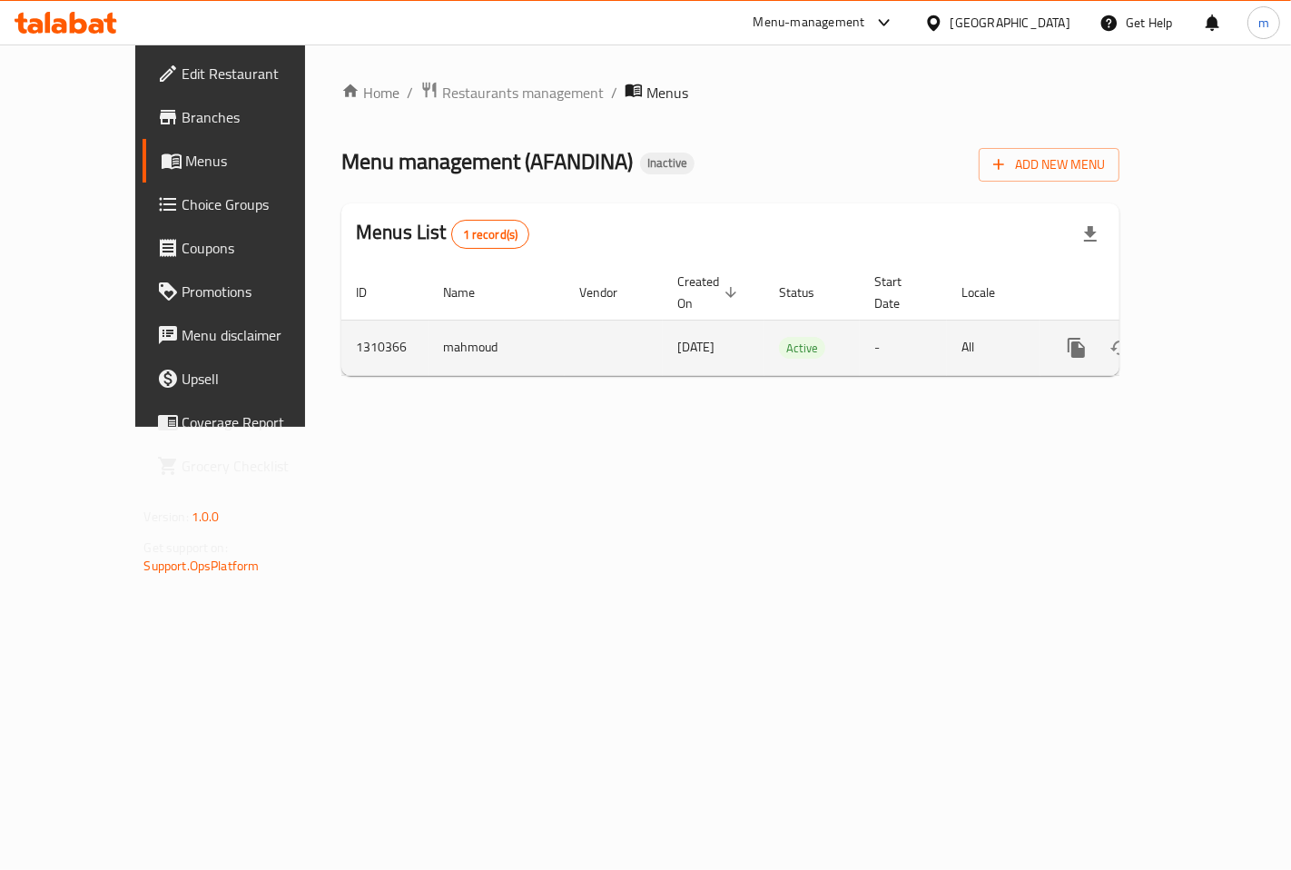
click at [1170, 340] on icon "enhanced table" at bounding box center [1164, 348] width 13 height 16
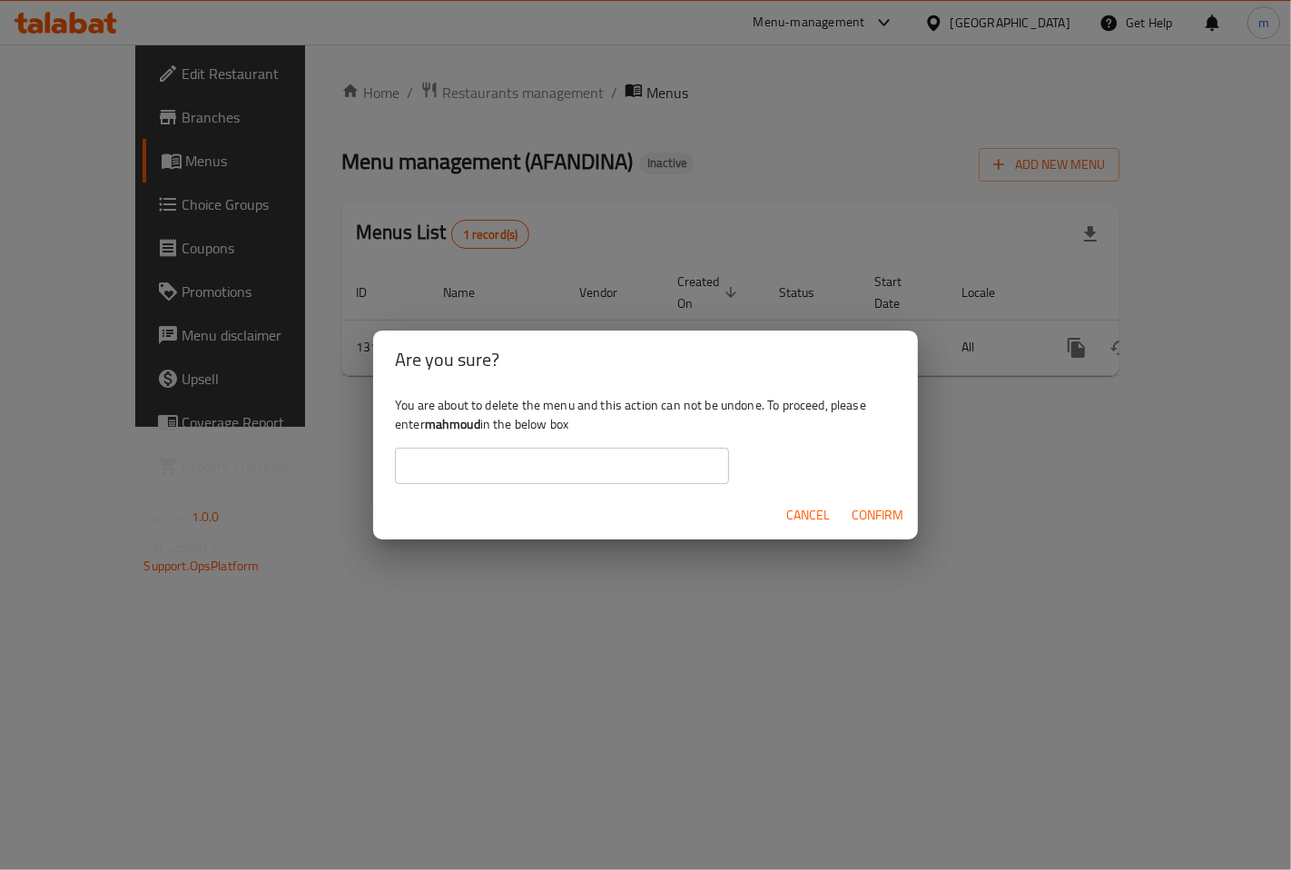
click at [657, 459] on input "text" at bounding box center [562, 466] width 334 height 36
type input "mahmoud"
click at [867, 518] on span "Confirm" at bounding box center [878, 515] width 52 height 23
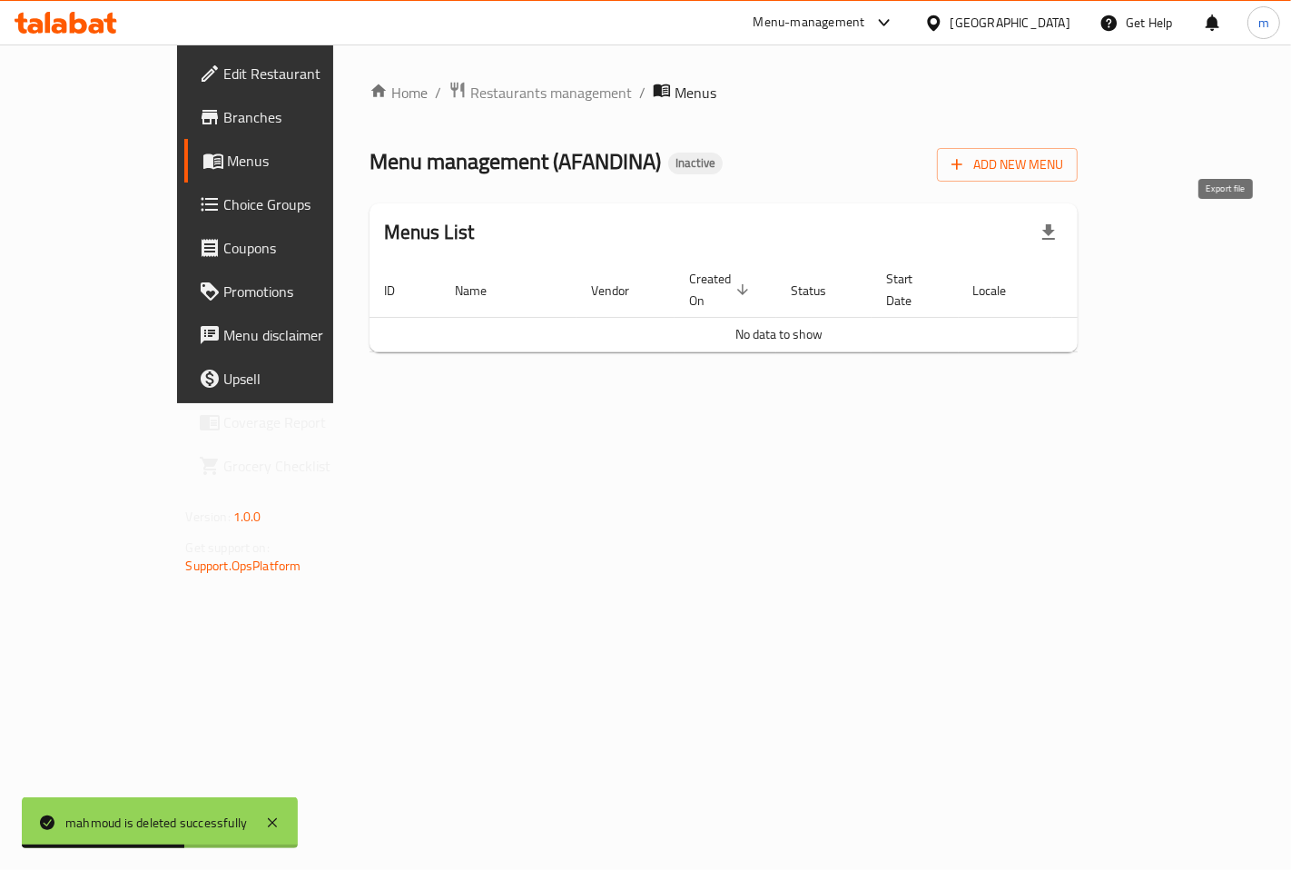
click at [1060, 232] on icon "button" at bounding box center [1049, 233] width 22 height 22
click at [1115, 52] on div "Home / Restaurants management / Menus Menu management ( AFANDINA ) Inactive Add…" at bounding box center [724, 223] width 782 height 359
click at [1063, 158] on span "Add New Menu" at bounding box center [1008, 164] width 112 height 23
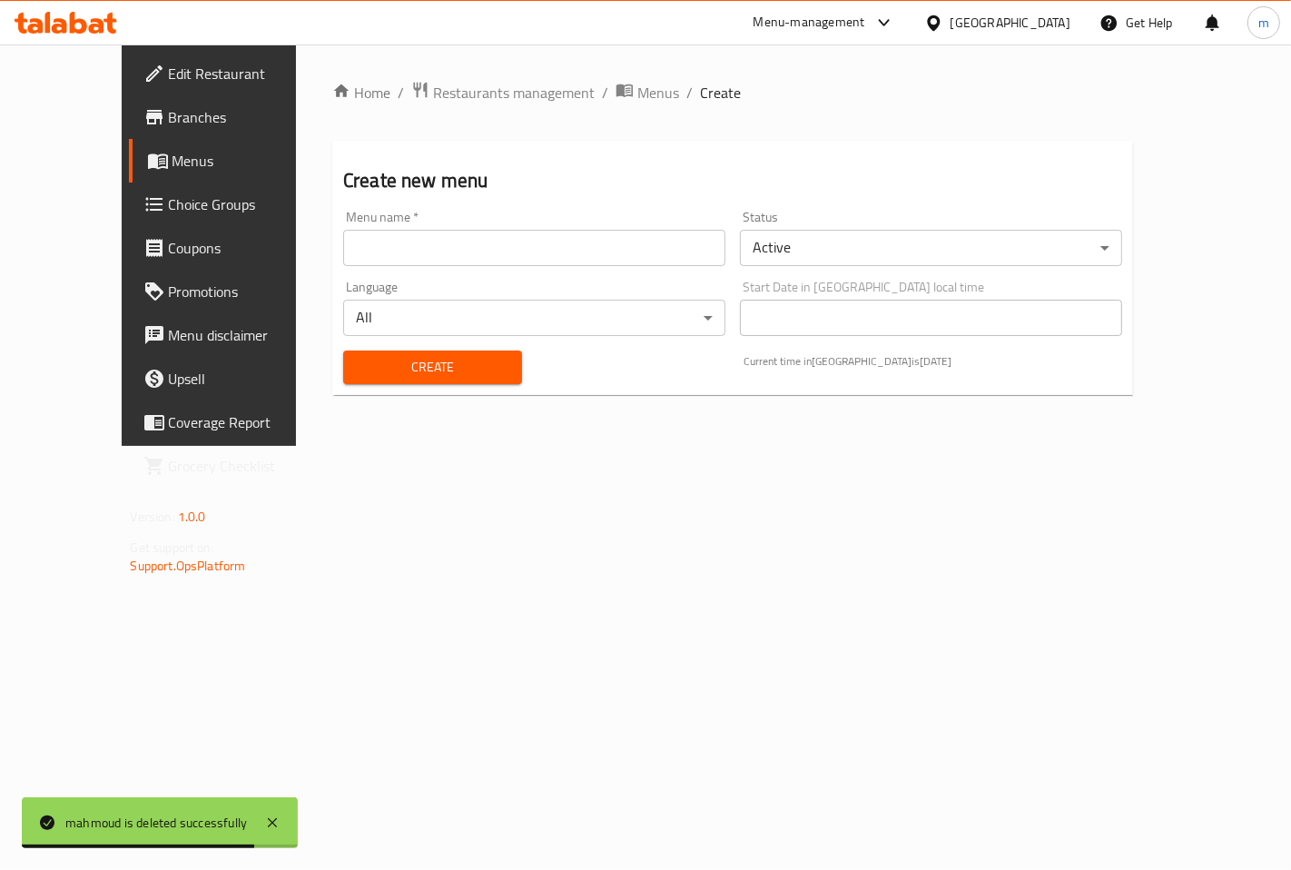
click at [460, 279] on div "Language All ​" at bounding box center [534, 308] width 397 height 70
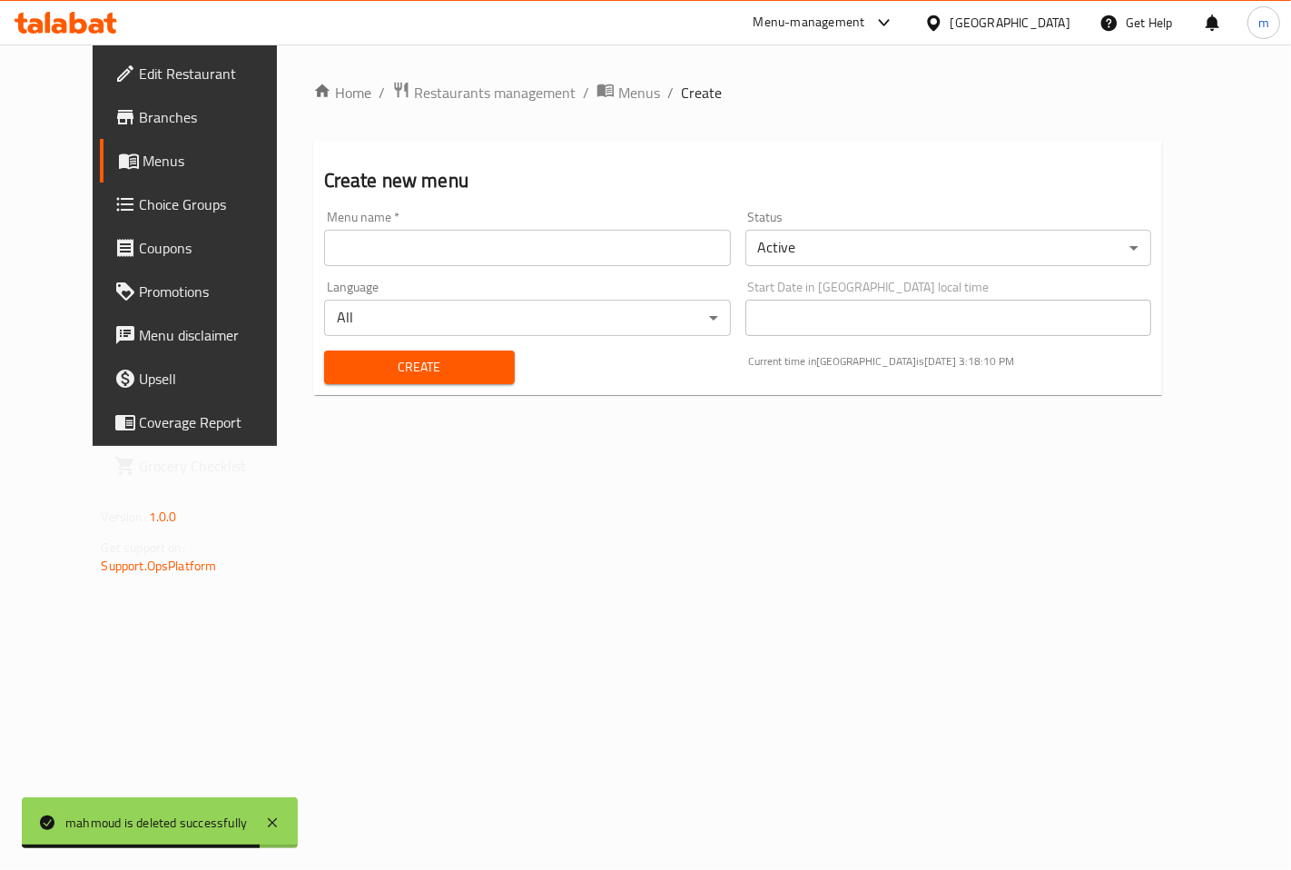
click at [457, 248] on input "text" at bounding box center [527, 248] width 407 height 36
type input "mahmoud"
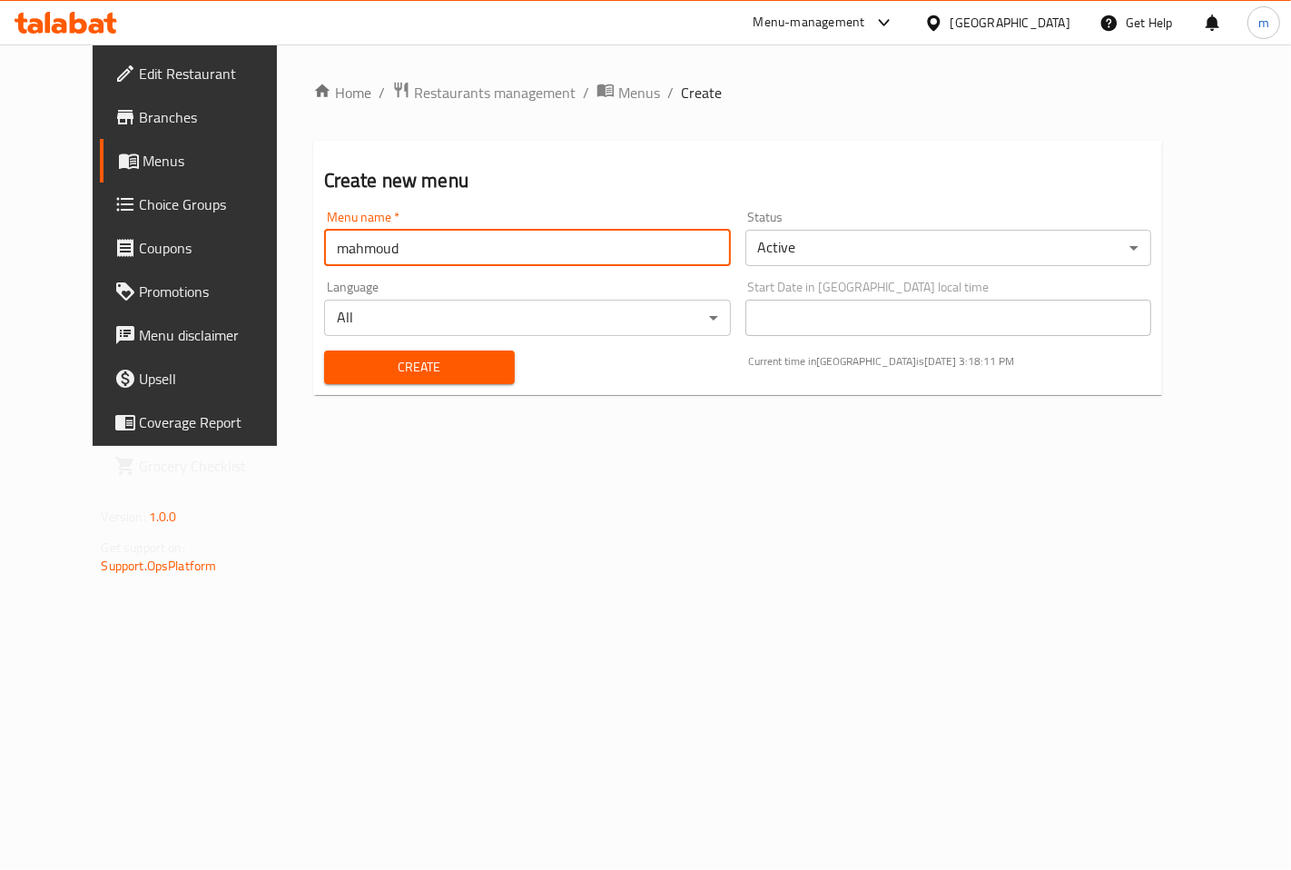
click at [418, 359] on span "Create" at bounding box center [420, 367] width 162 height 23
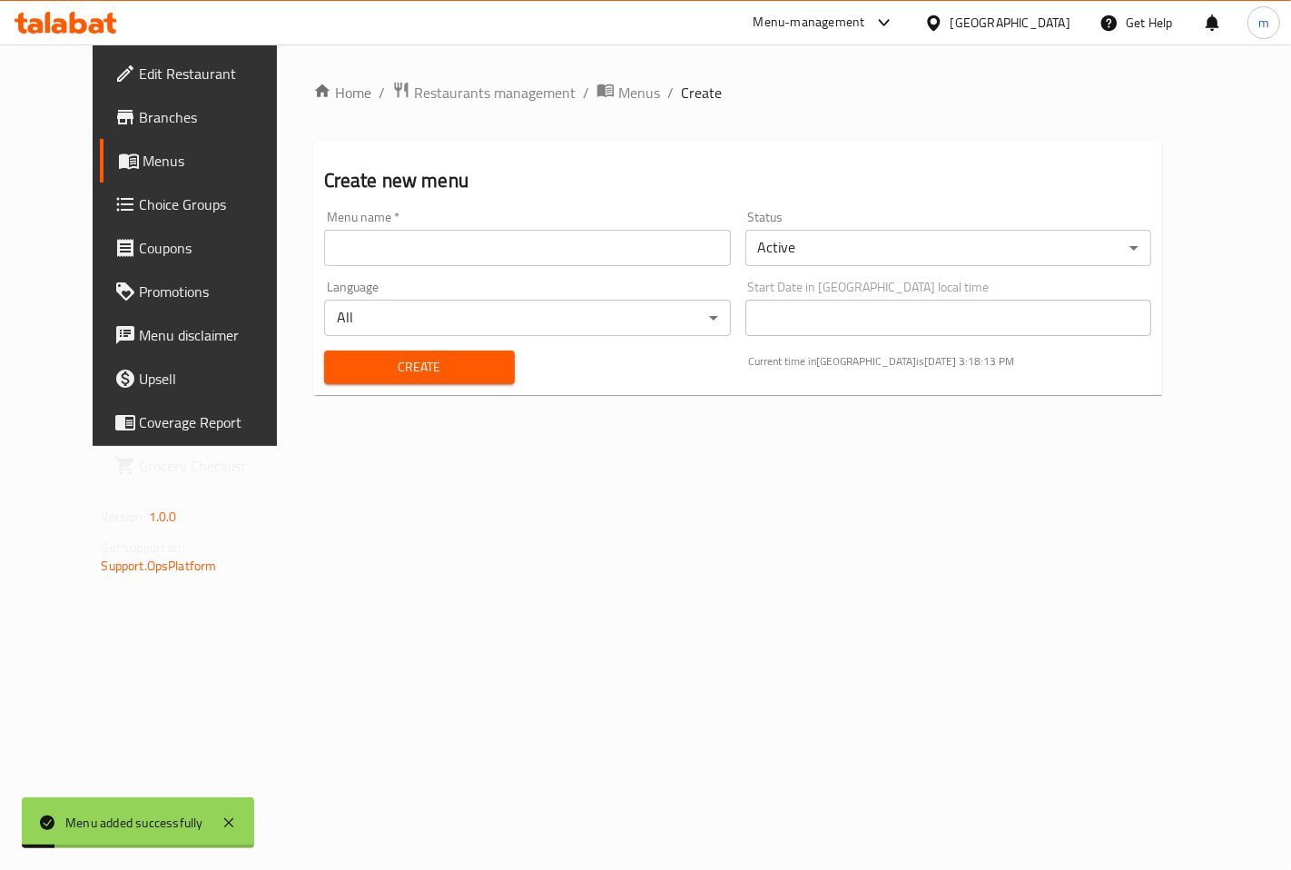
click at [143, 166] on span "Menus" at bounding box center [218, 161] width 150 height 22
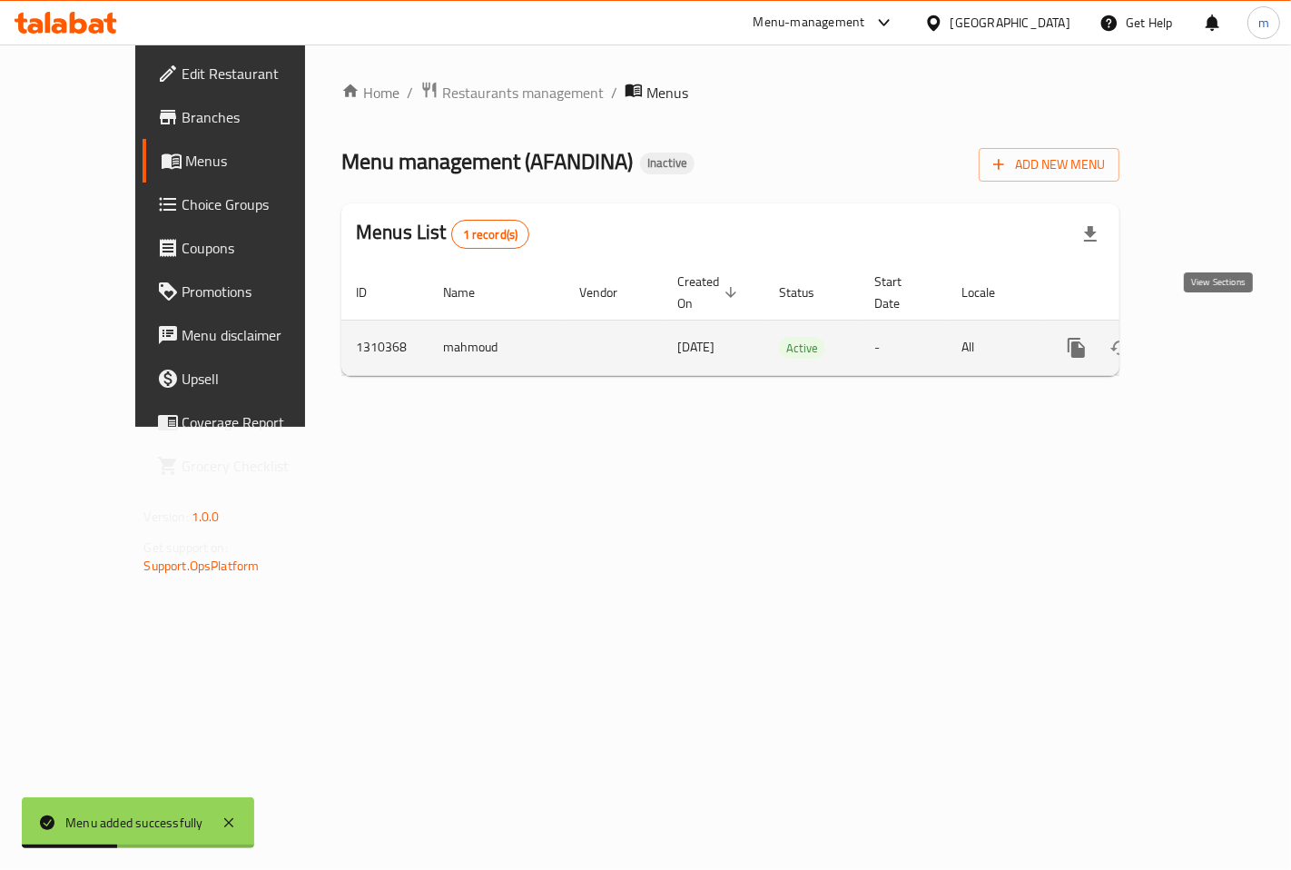
click at [1219, 338] on icon "enhanced table" at bounding box center [1208, 348] width 22 height 22
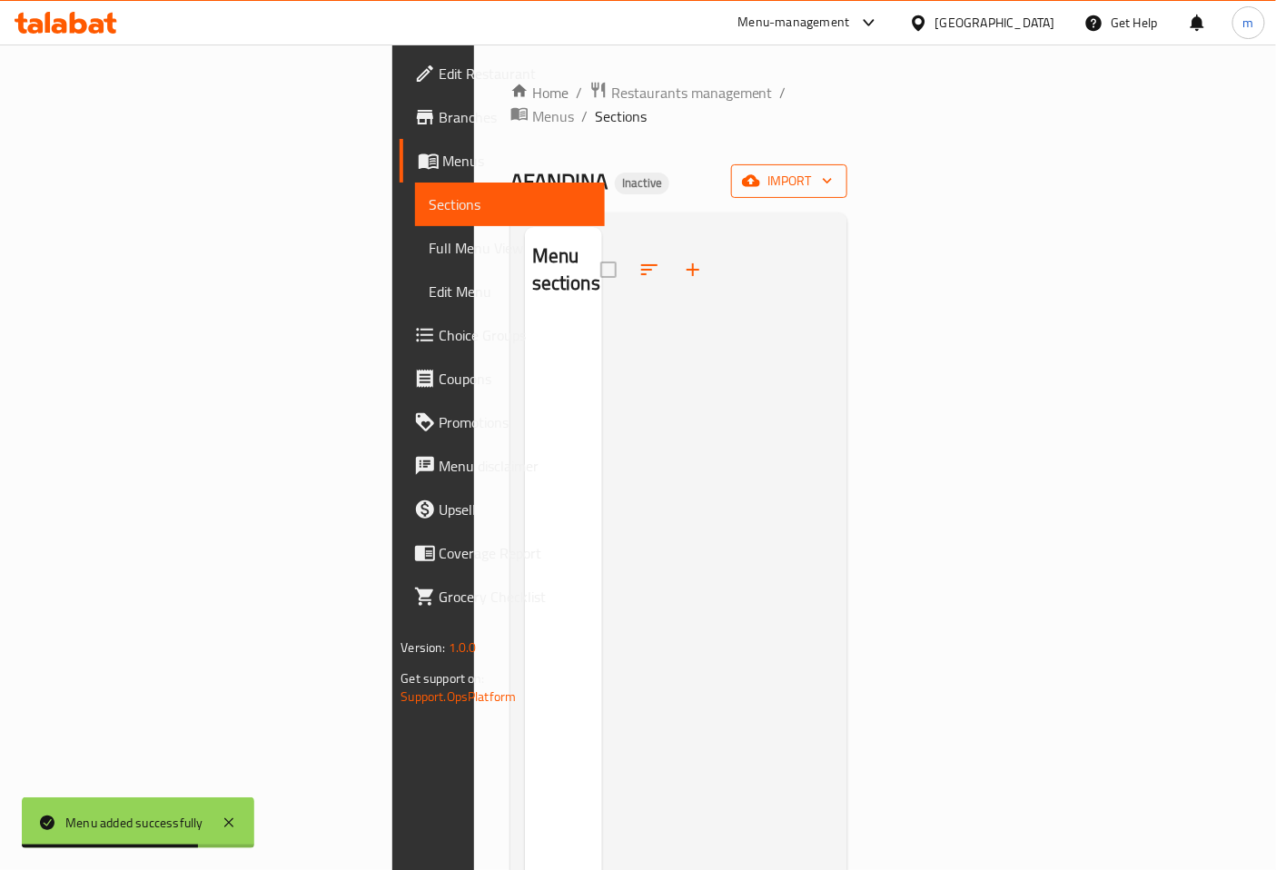
click at [760, 172] on icon "button" at bounding box center [751, 181] width 18 height 18
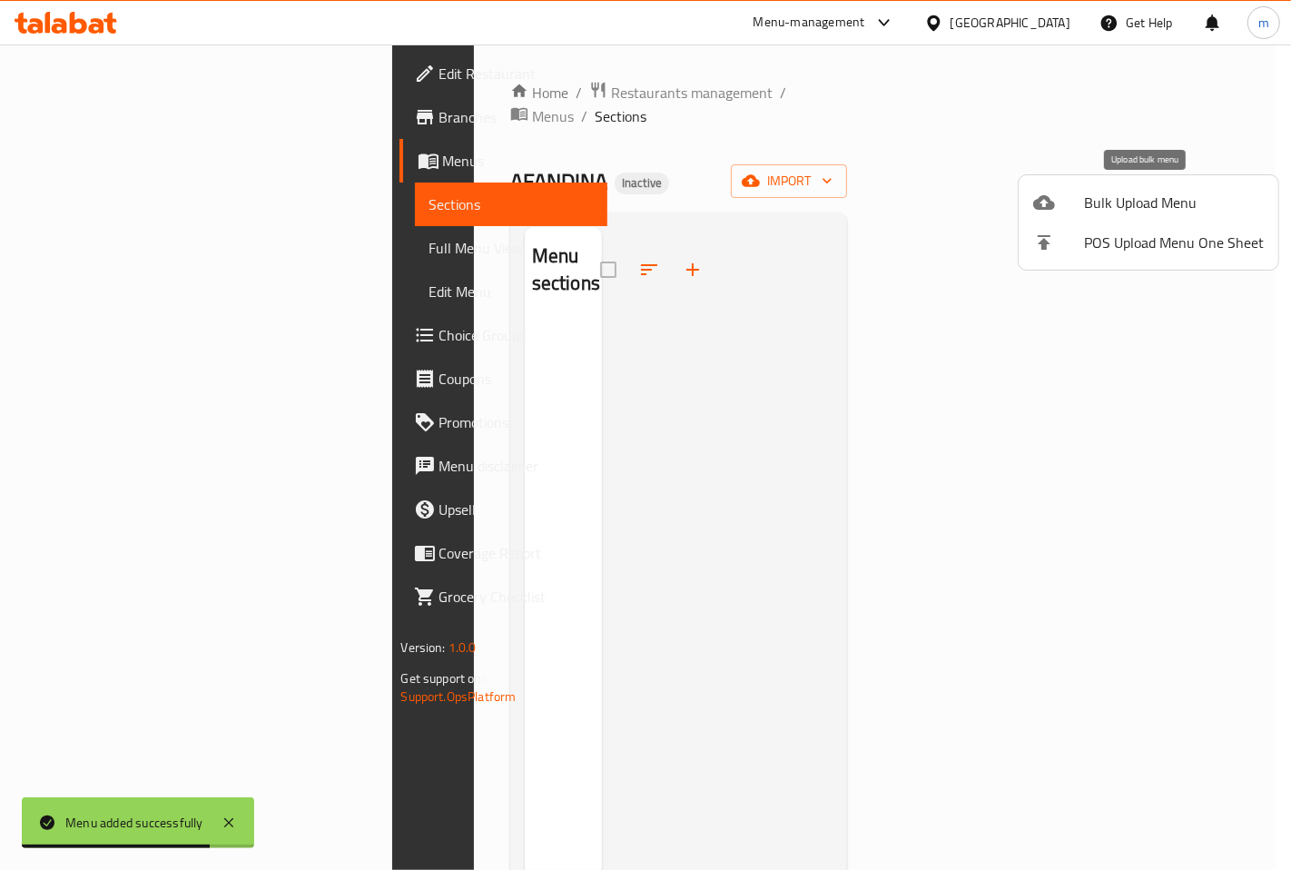
click at [1060, 192] on div at bounding box center [1058, 203] width 51 height 22
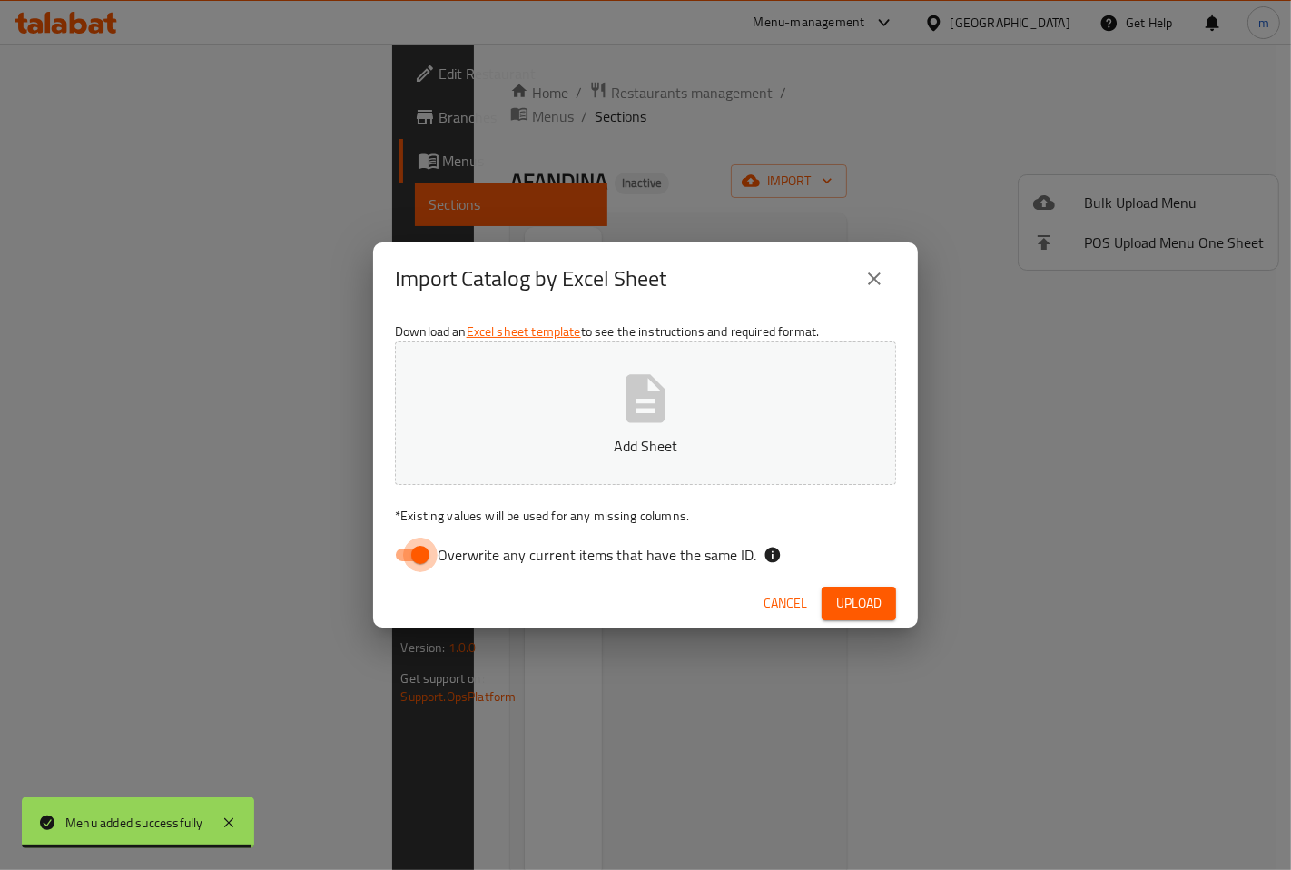
click at [416, 558] on input "Overwrite any current items that have the same ID." at bounding box center [421, 555] width 104 height 35
checkbox input "false"
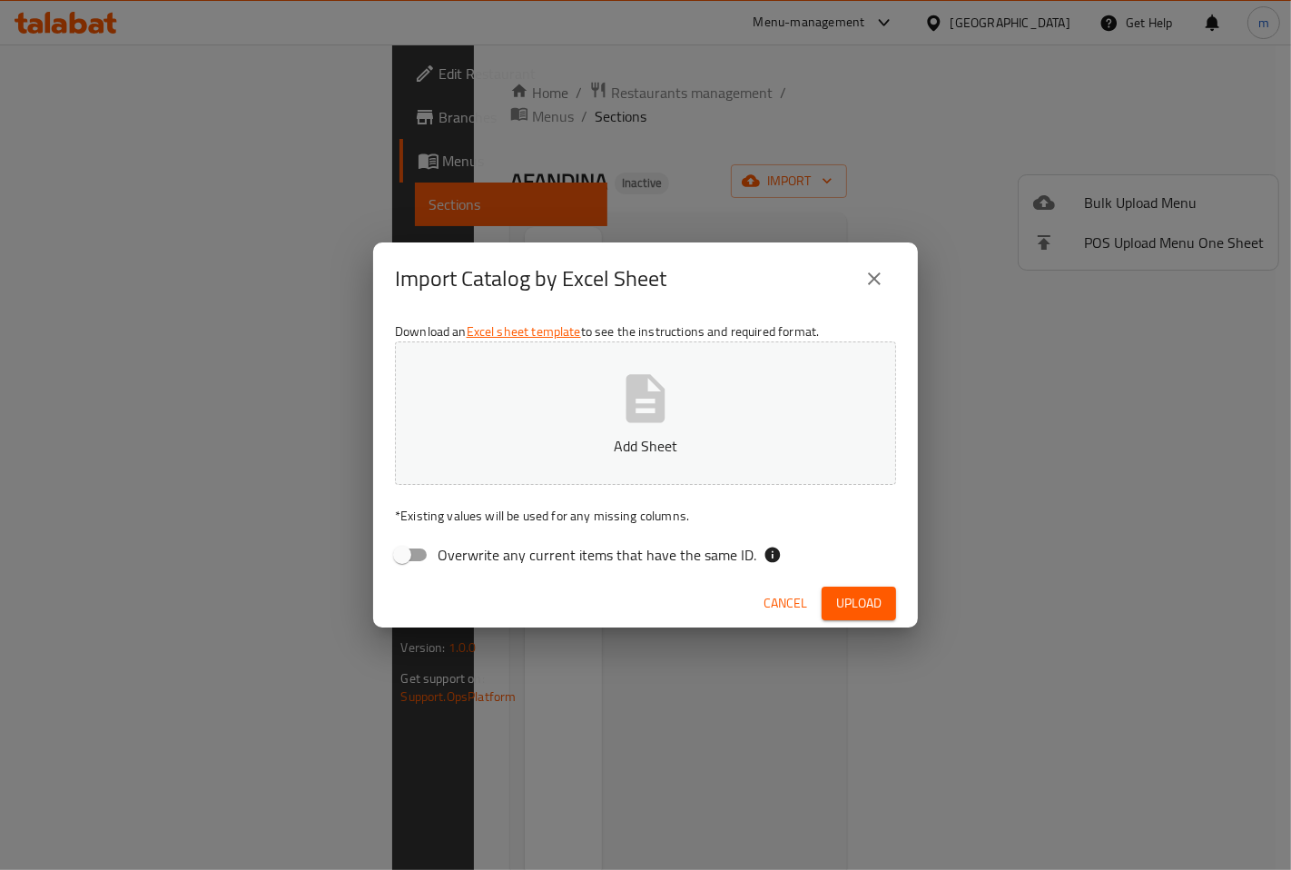
click at [554, 420] on button "Add Sheet" at bounding box center [645, 412] width 501 height 143
click at [824, 605] on button "Upload" at bounding box center [859, 604] width 74 height 34
click at [613, 418] on button "افندينا (3).xlsx" at bounding box center [645, 412] width 501 height 143
click at [844, 597] on span "Upload" at bounding box center [858, 603] width 45 height 23
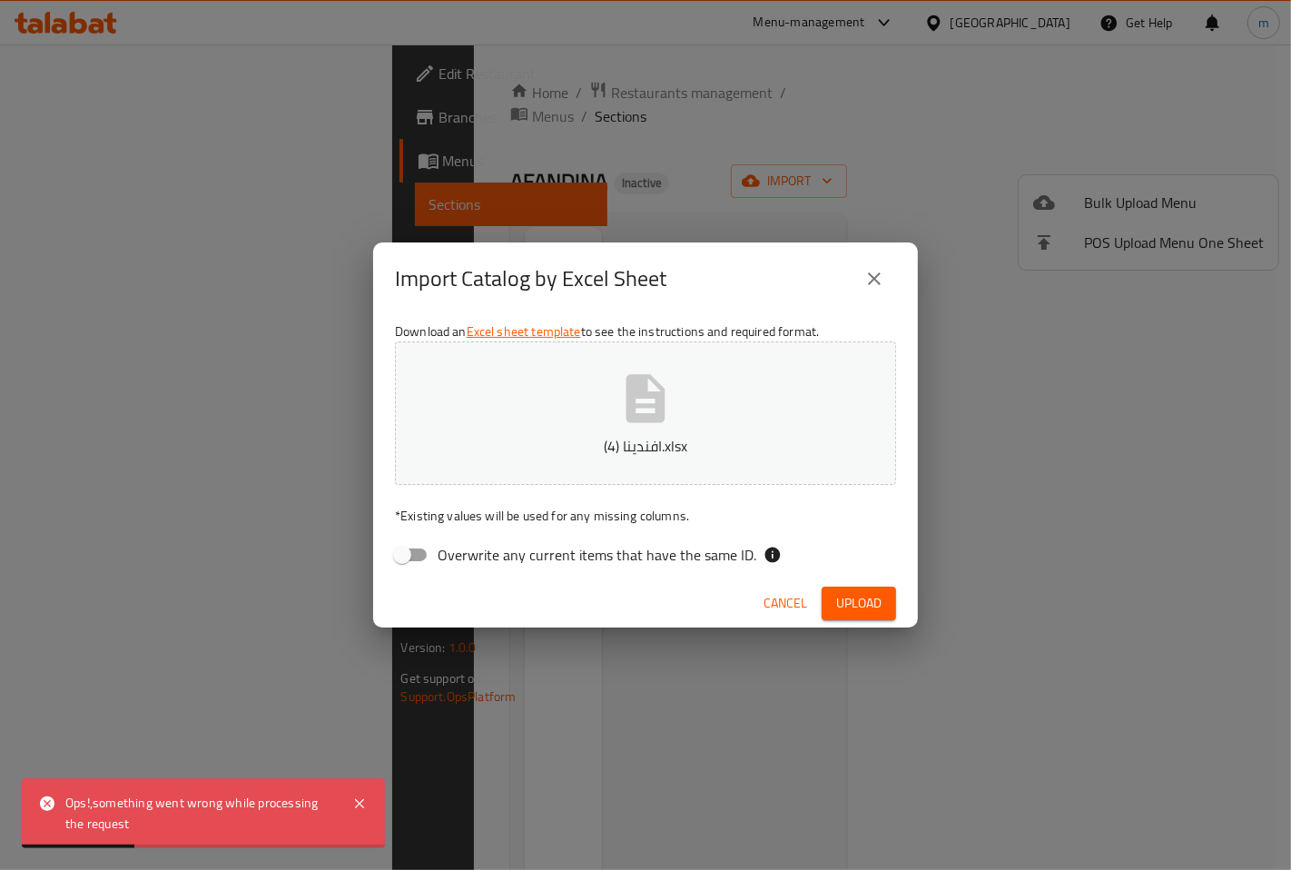
click at [868, 285] on icon "close" at bounding box center [875, 279] width 22 height 22
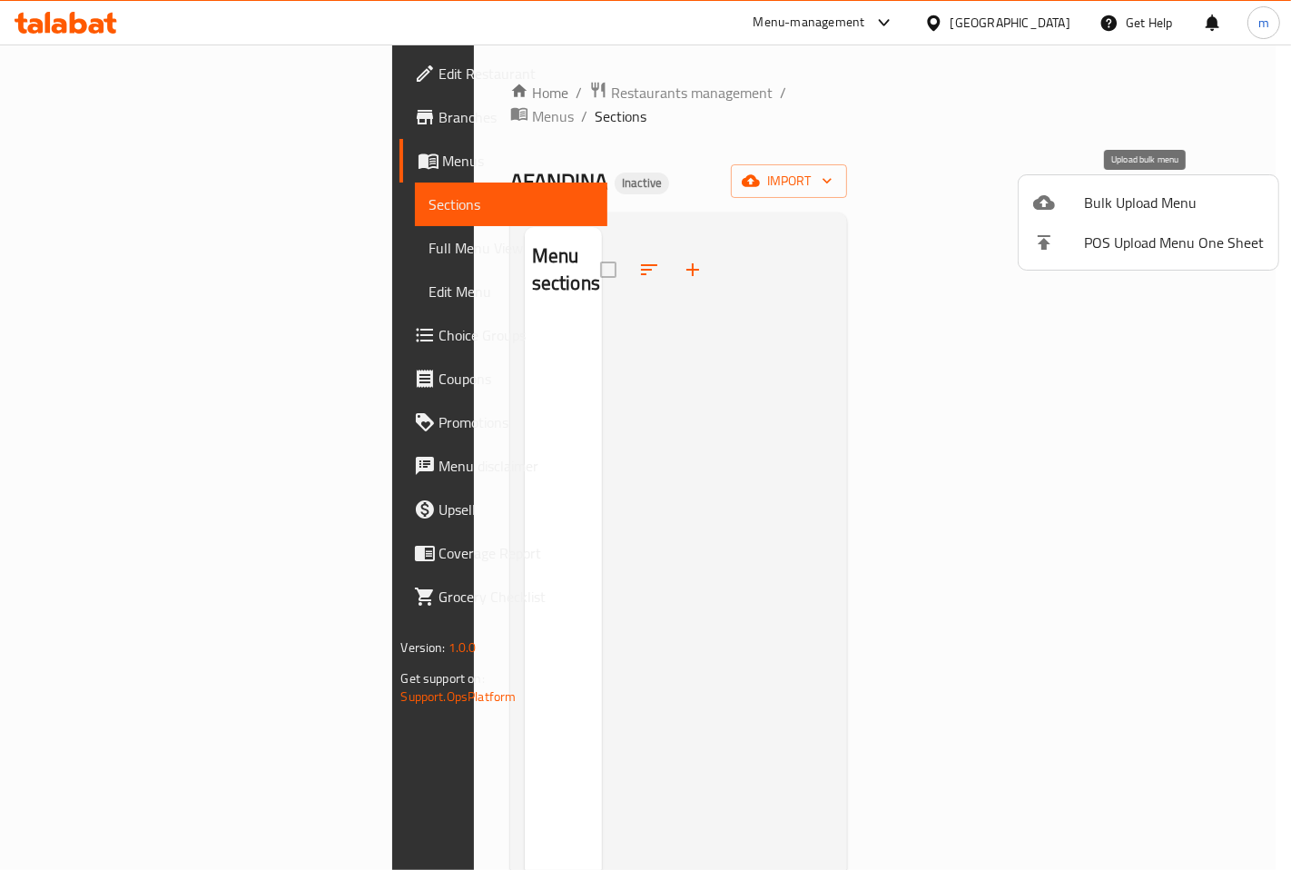
click at [1054, 192] on icon at bounding box center [1044, 203] width 22 height 22
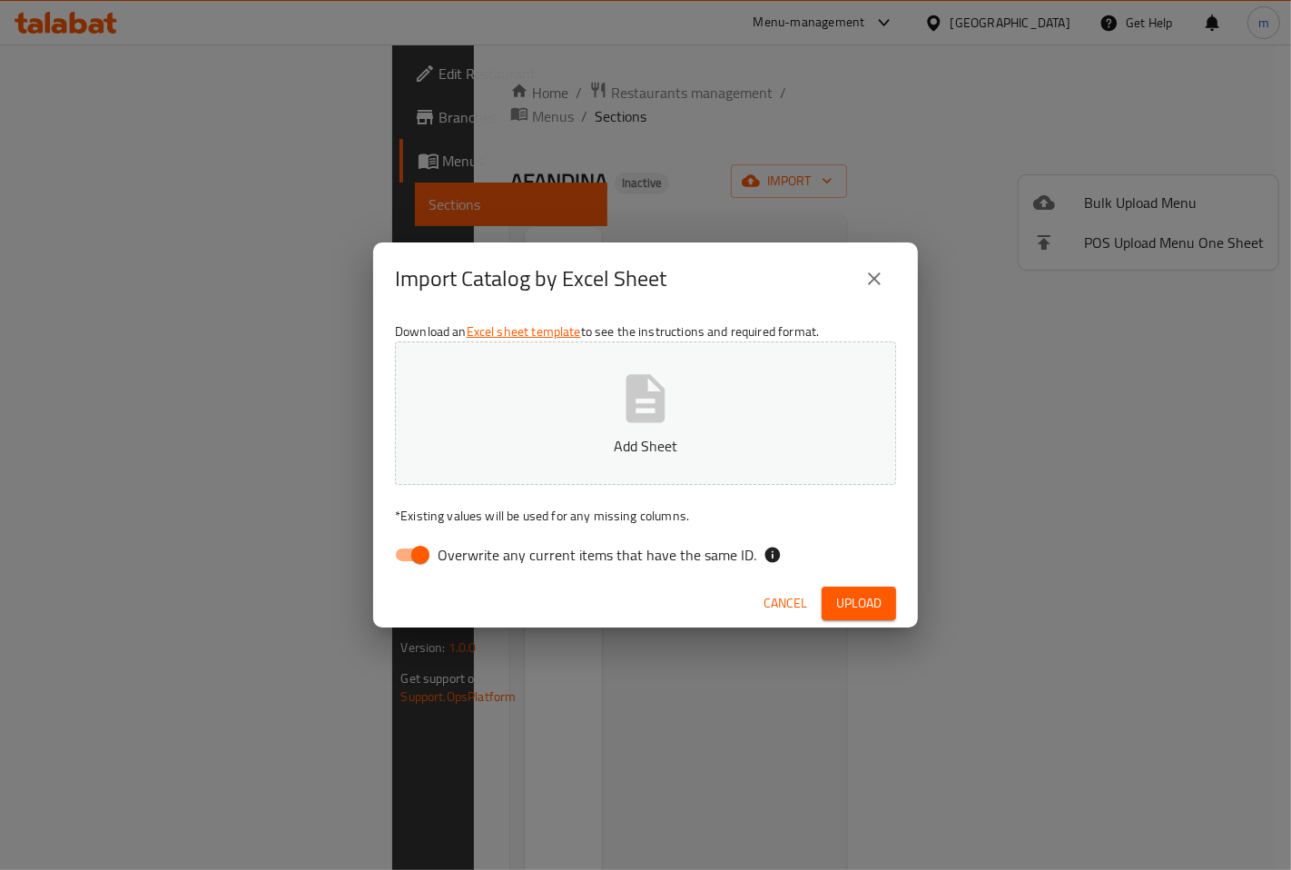
click at [624, 435] on p "Add Sheet" at bounding box center [645, 446] width 445 height 22
click at [413, 552] on input "Overwrite any current items that have the same ID." at bounding box center [421, 555] width 104 height 35
checkbox input "false"
click at [864, 599] on span "Upload" at bounding box center [858, 603] width 45 height 23
click at [852, 606] on span "Upload" at bounding box center [858, 603] width 45 height 23
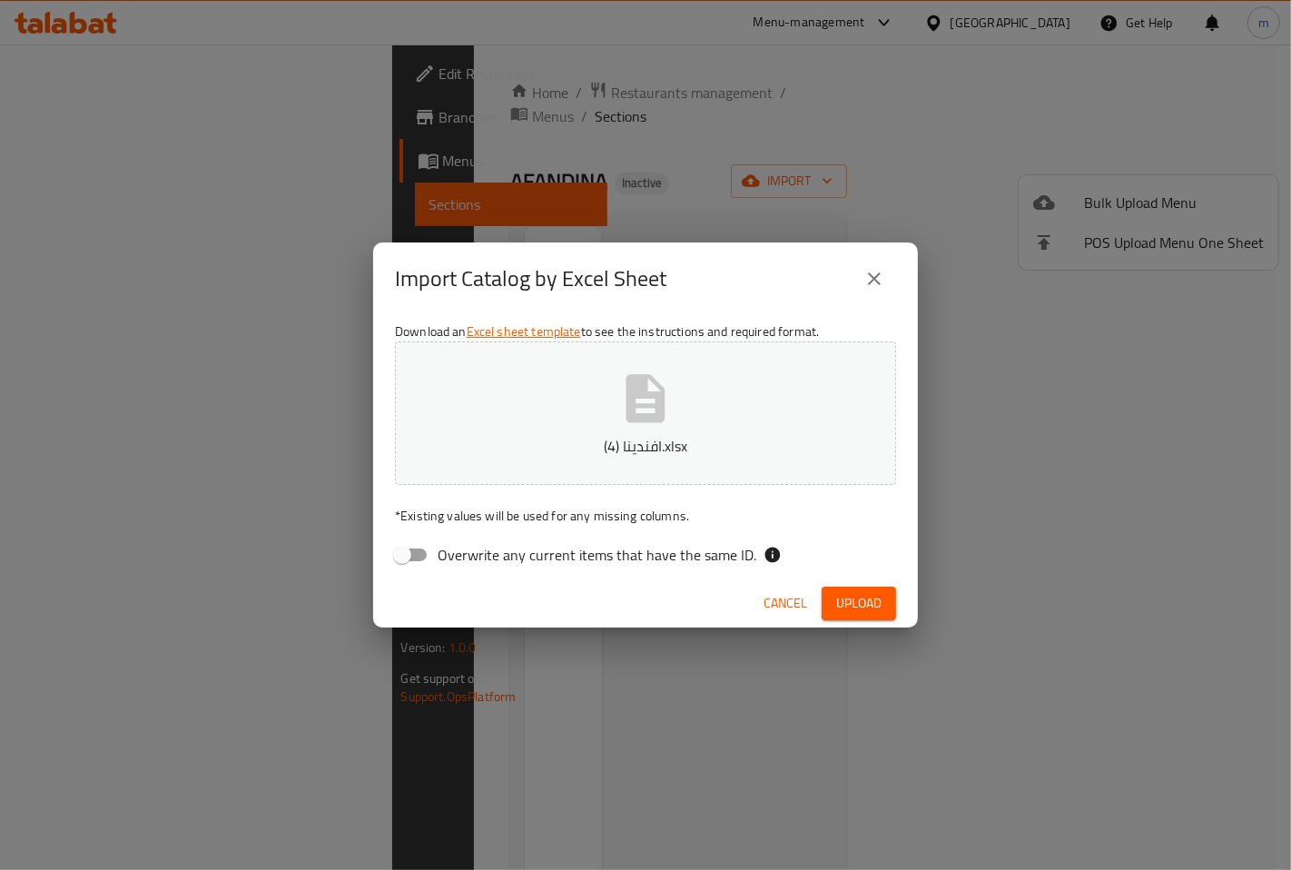
click at [875, 281] on icon "close" at bounding box center [874, 278] width 13 height 13
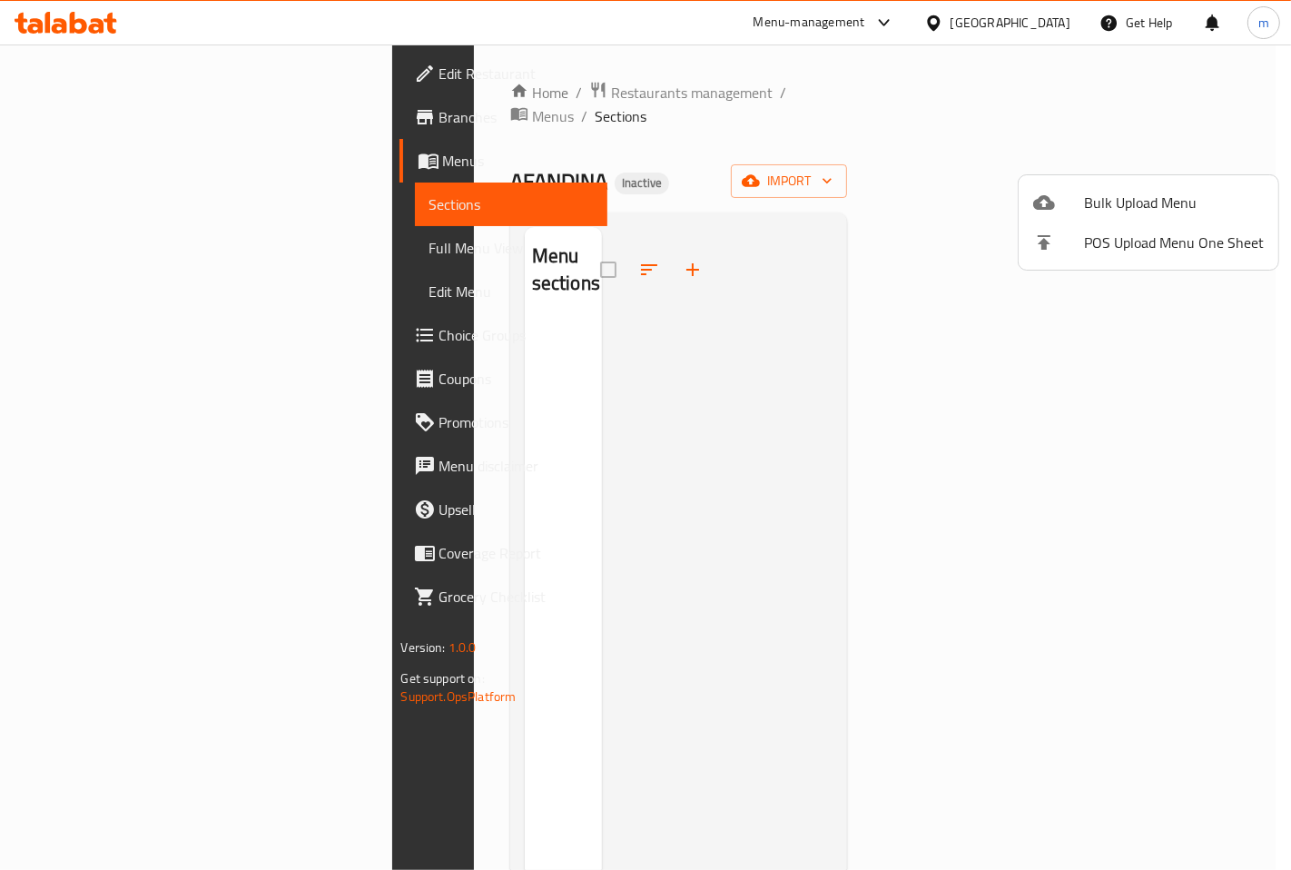
click at [1065, 195] on div at bounding box center [1058, 203] width 51 height 22
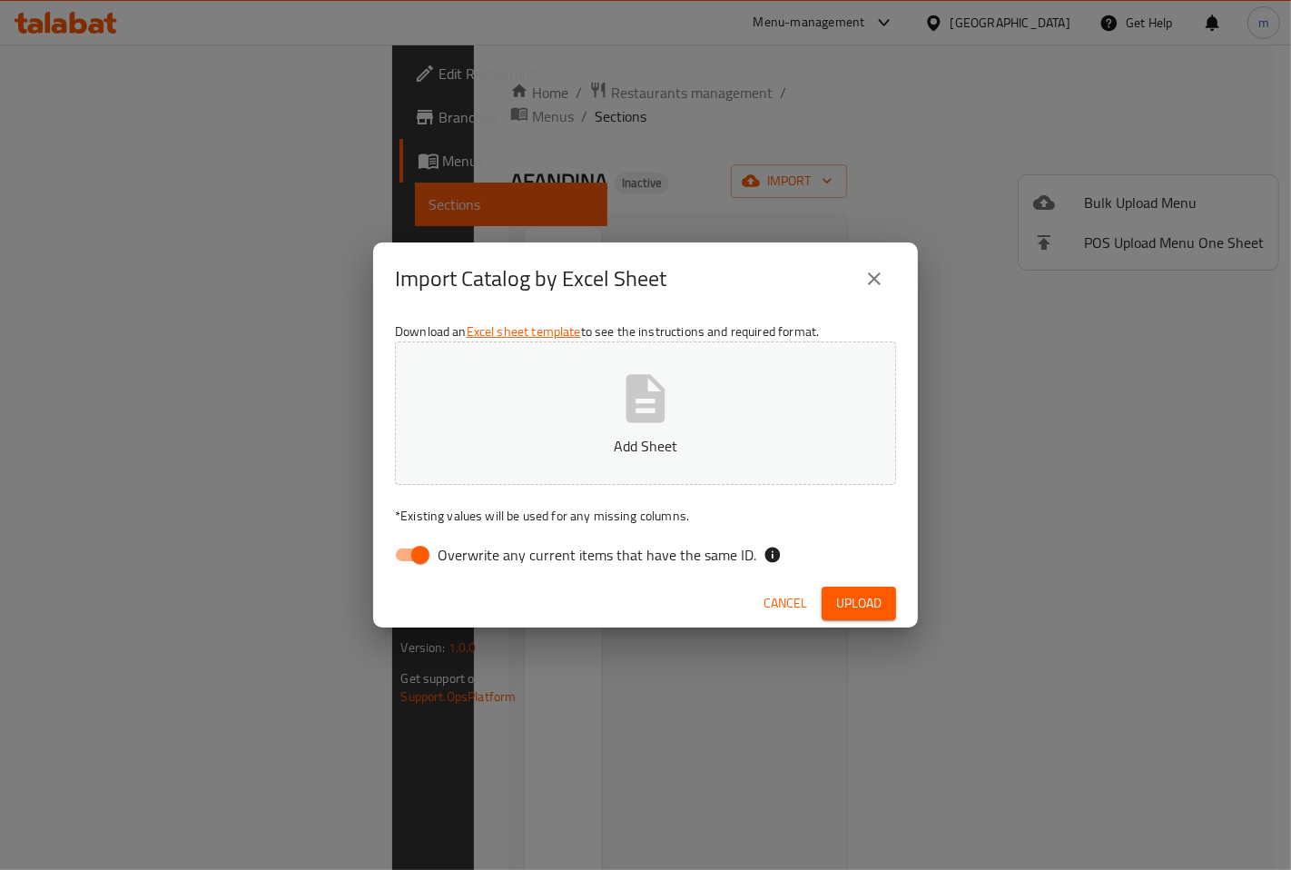
click at [658, 407] on icon "button" at bounding box center [646, 398] width 39 height 48
click at [418, 554] on input "Overwrite any current items that have the same ID." at bounding box center [421, 555] width 104 height 35
checkbox input "false"
click at [859, 609] on span "Upload" at bounding box center [858, 603] width 45 height 23
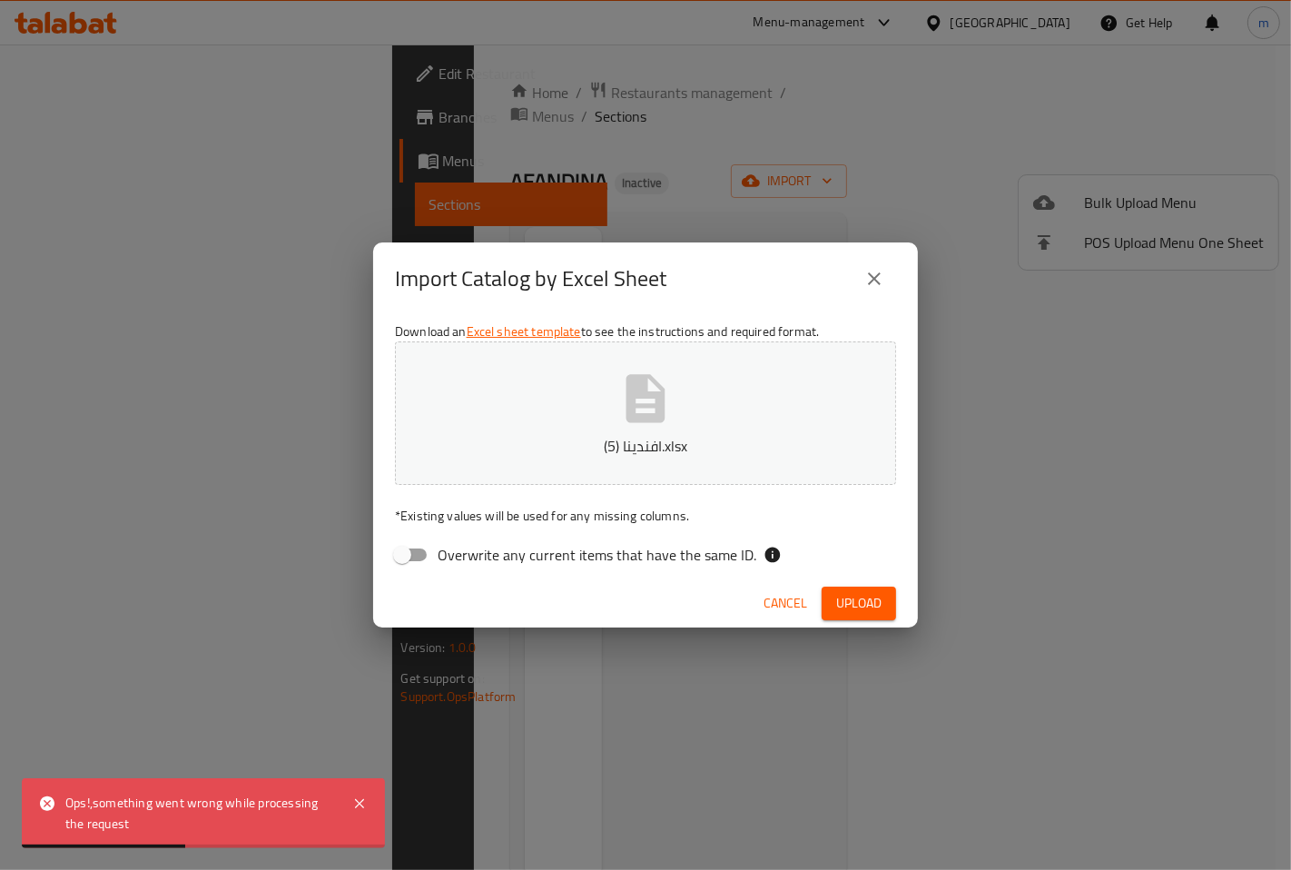
click at [881, 286] on icon "close" at bounding box center [875, 279] width 22 height 22
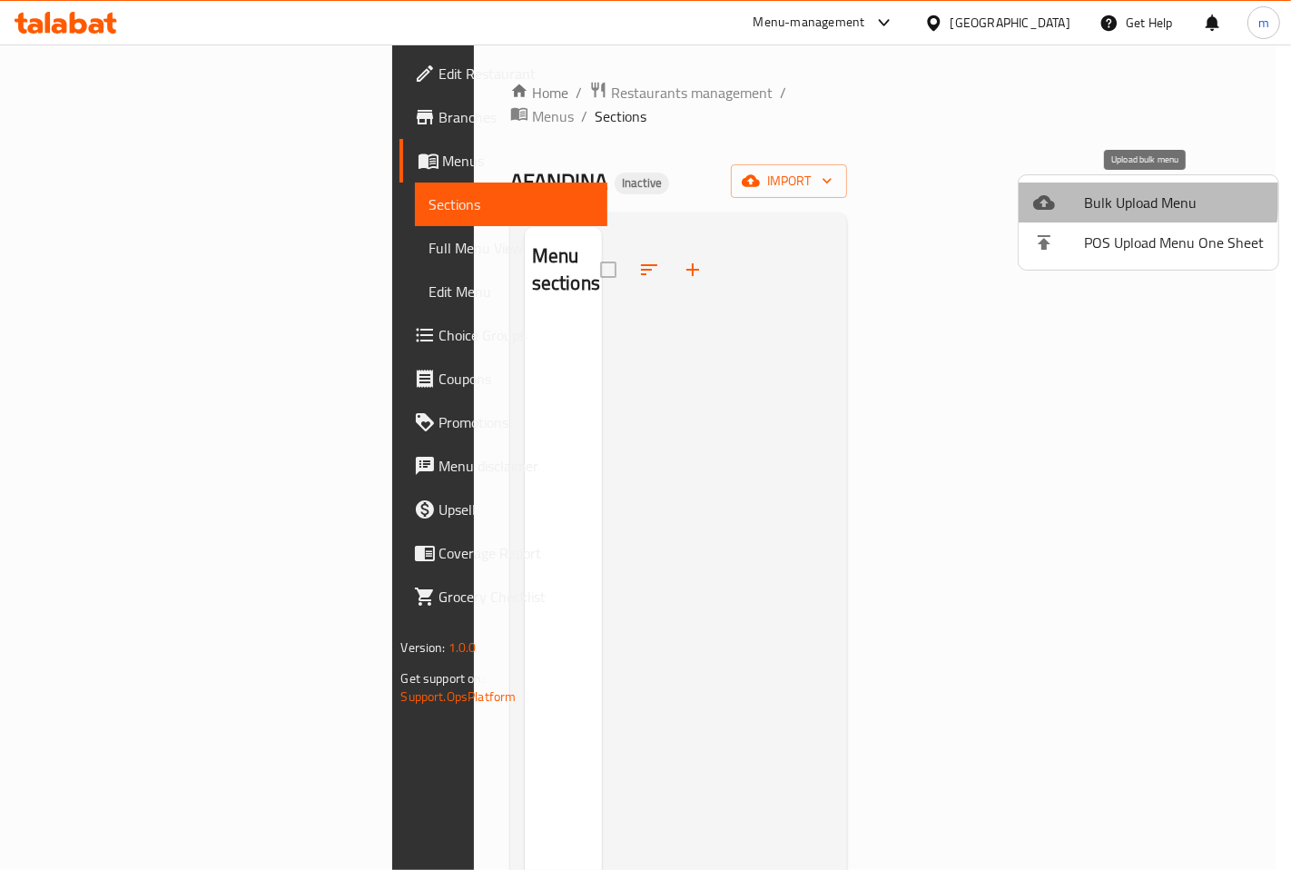
click at [1070, 193] on div at bounding box center [1058, 203] width 51 height 22
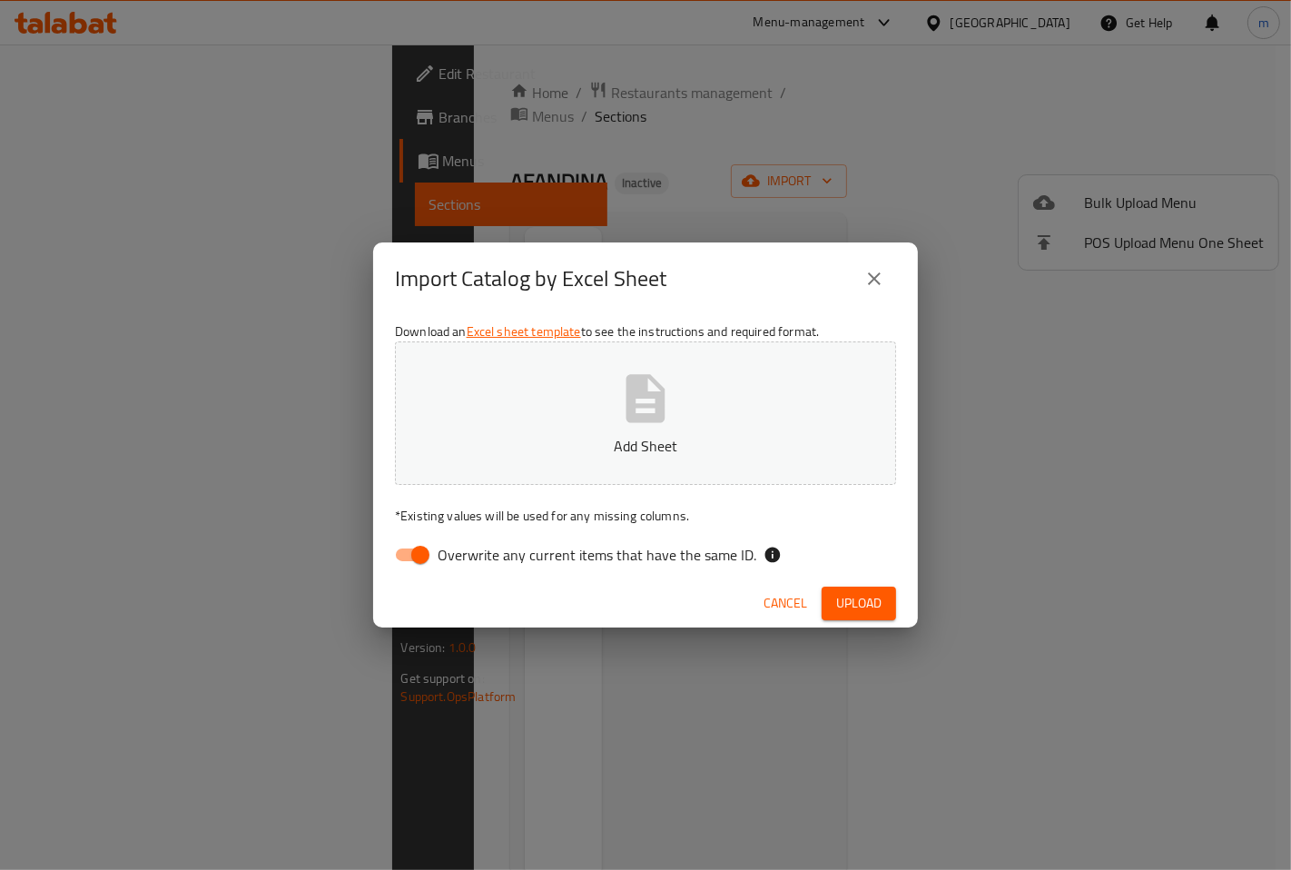
click at [624, 412] on icon "button" at bounding box center [646, 399] width 58 height 58
click at [412, 556] on input "Overwrite any current items that have the same ID." at bounding box center [421, 555] width 104 height 35
checkbox input "false"
click at [836, 597] on span "Upload" at bounding box center [858, 603] width 45 height 23
click at [865, 592] on span "Upload" at bounding box center [858, 603] width 45 height 23
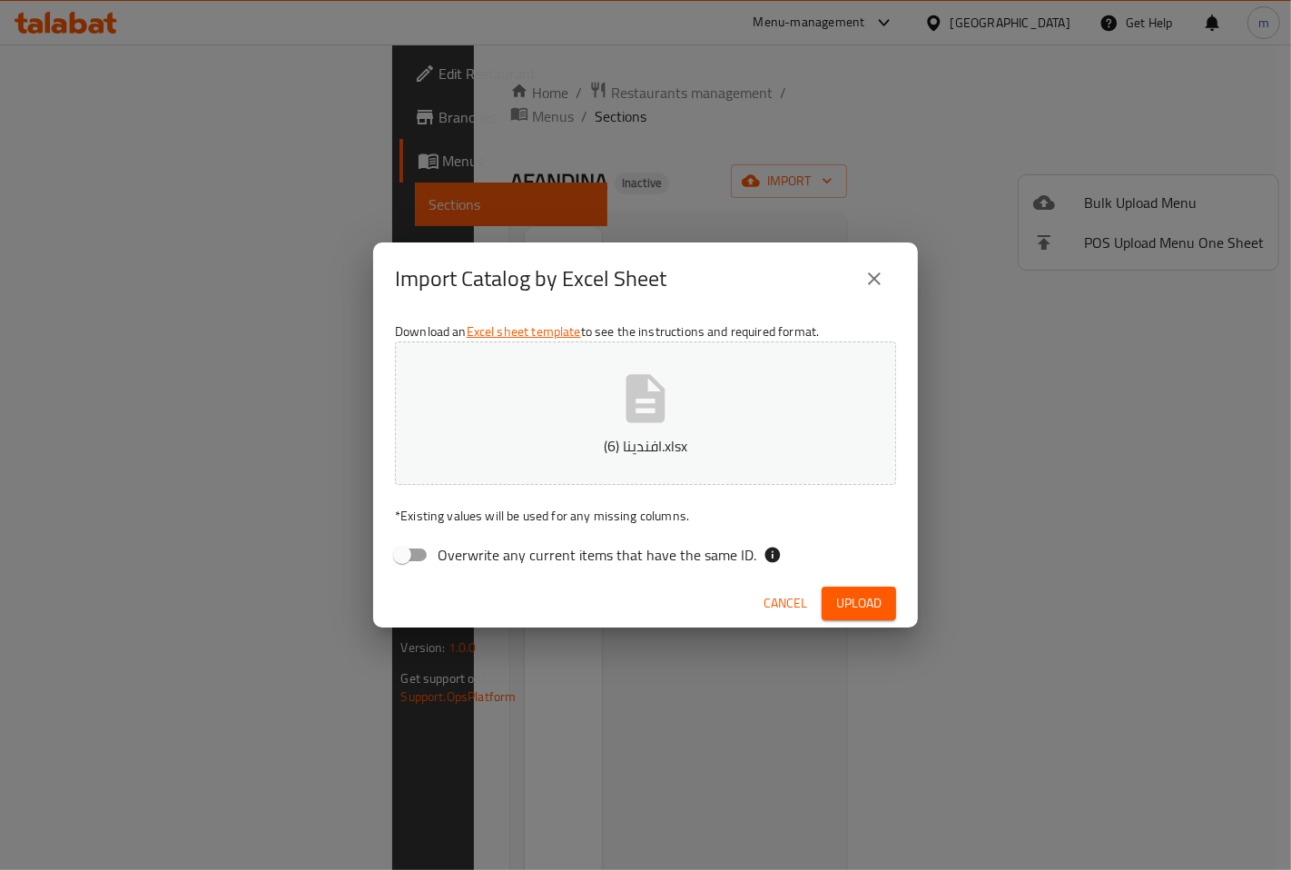
click at [866, 273] on icon "close" at bounding box center [875, 279] width 22 height 22
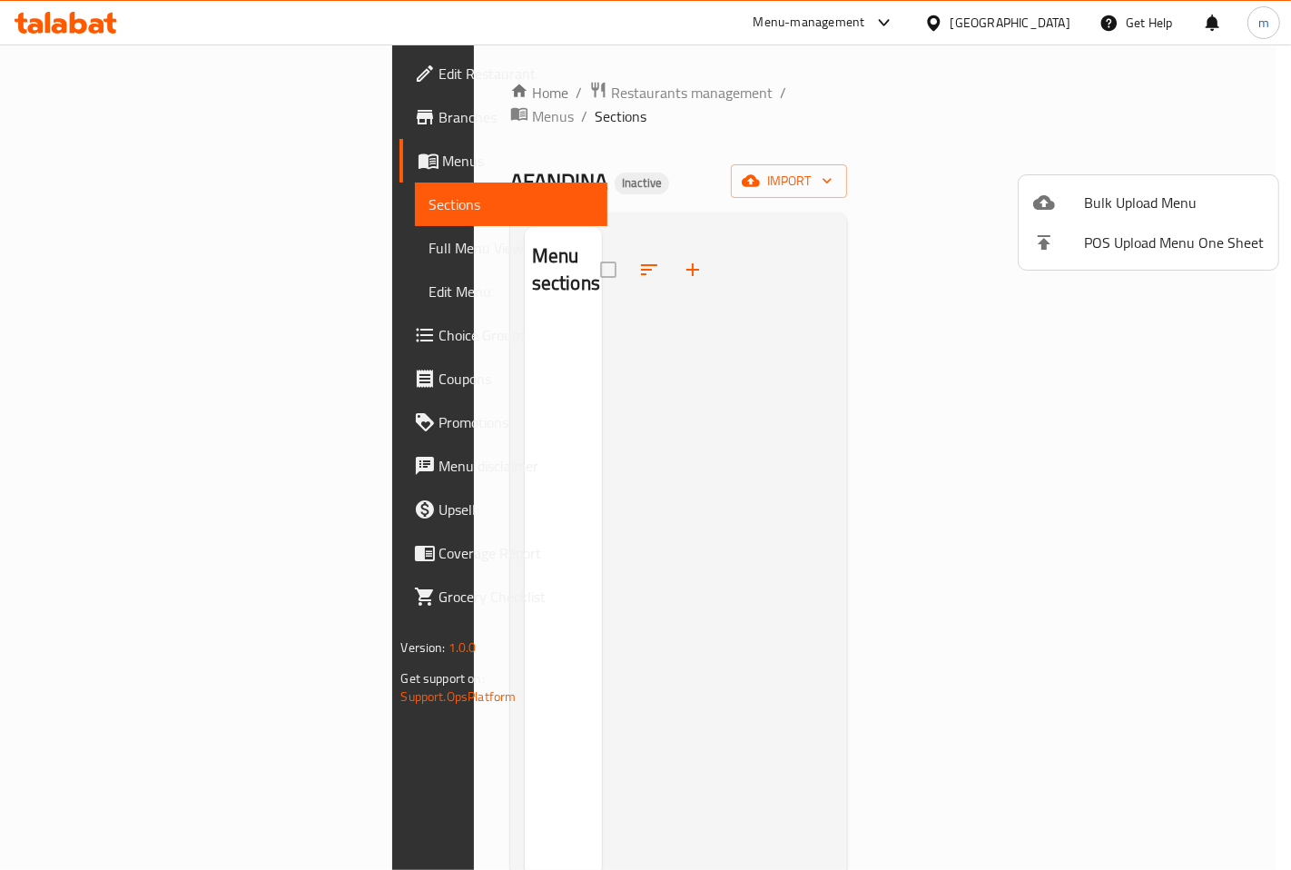
click at [1084, 195] on span "Bulk Upload Menu" at bounding box center [1174, 203] width 180 height 22
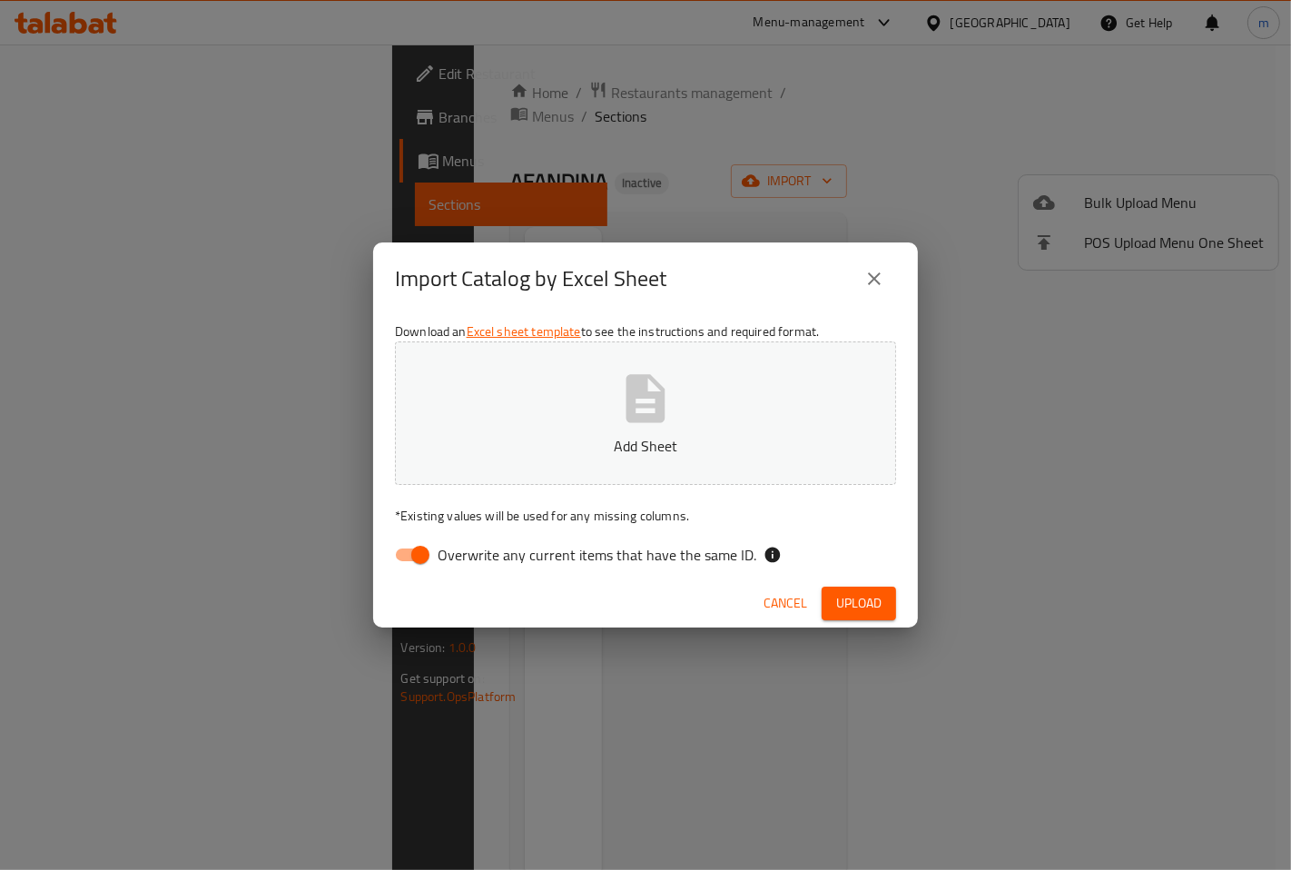
click at [633, 430] on button "Add Sheet" at bounding box center [645, 412] width 501 height 143
click at [411, 564] on input "Overwrite any current items that have the same ID." at bounding box center [421, 555] width 104 height 35
checkbox input "false"
click at [878, 609] on span "Upload" at bounding box center [858, 603] width 45 height 23
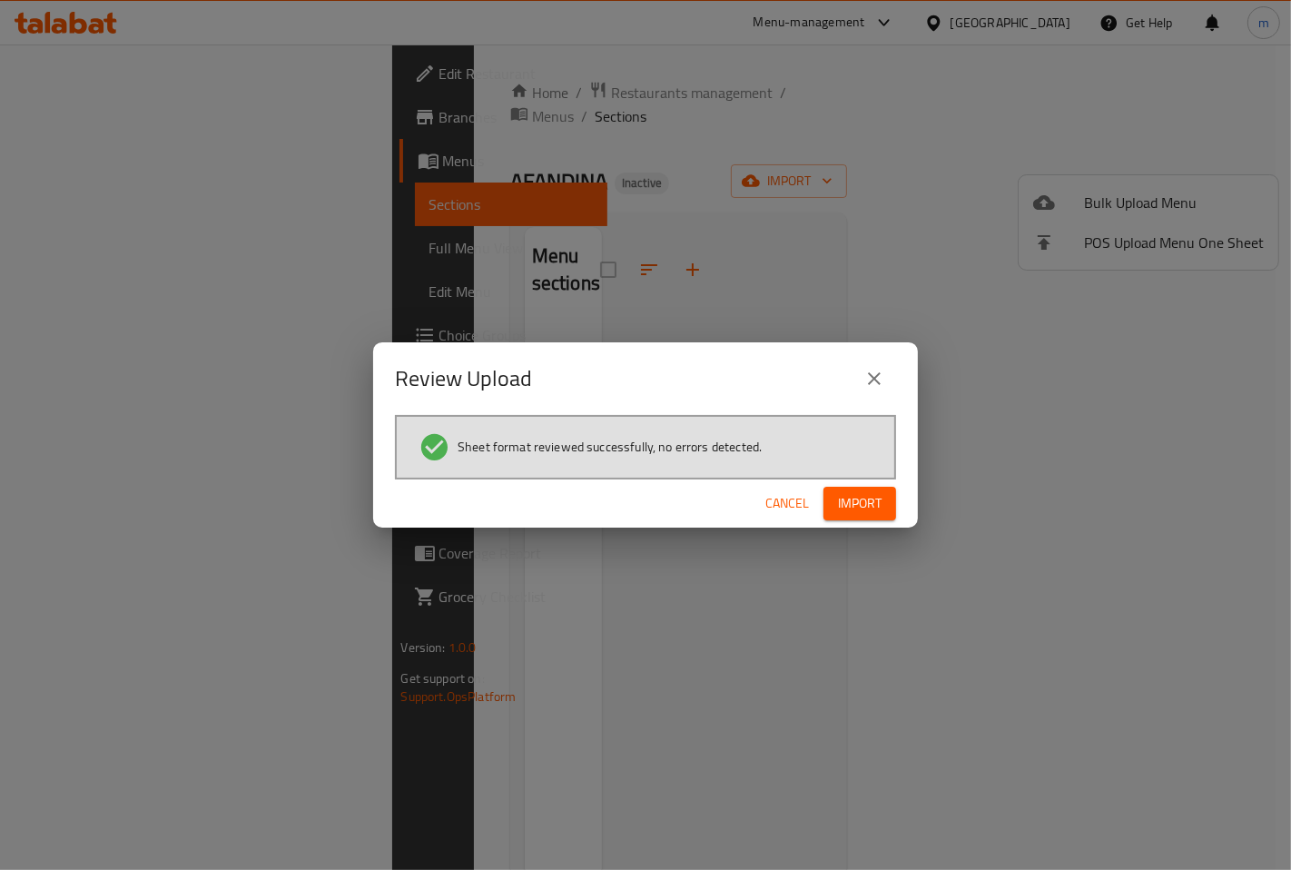
click at [865, 493] on span "Import" at bounding box center [860, 503] width 44 height 23
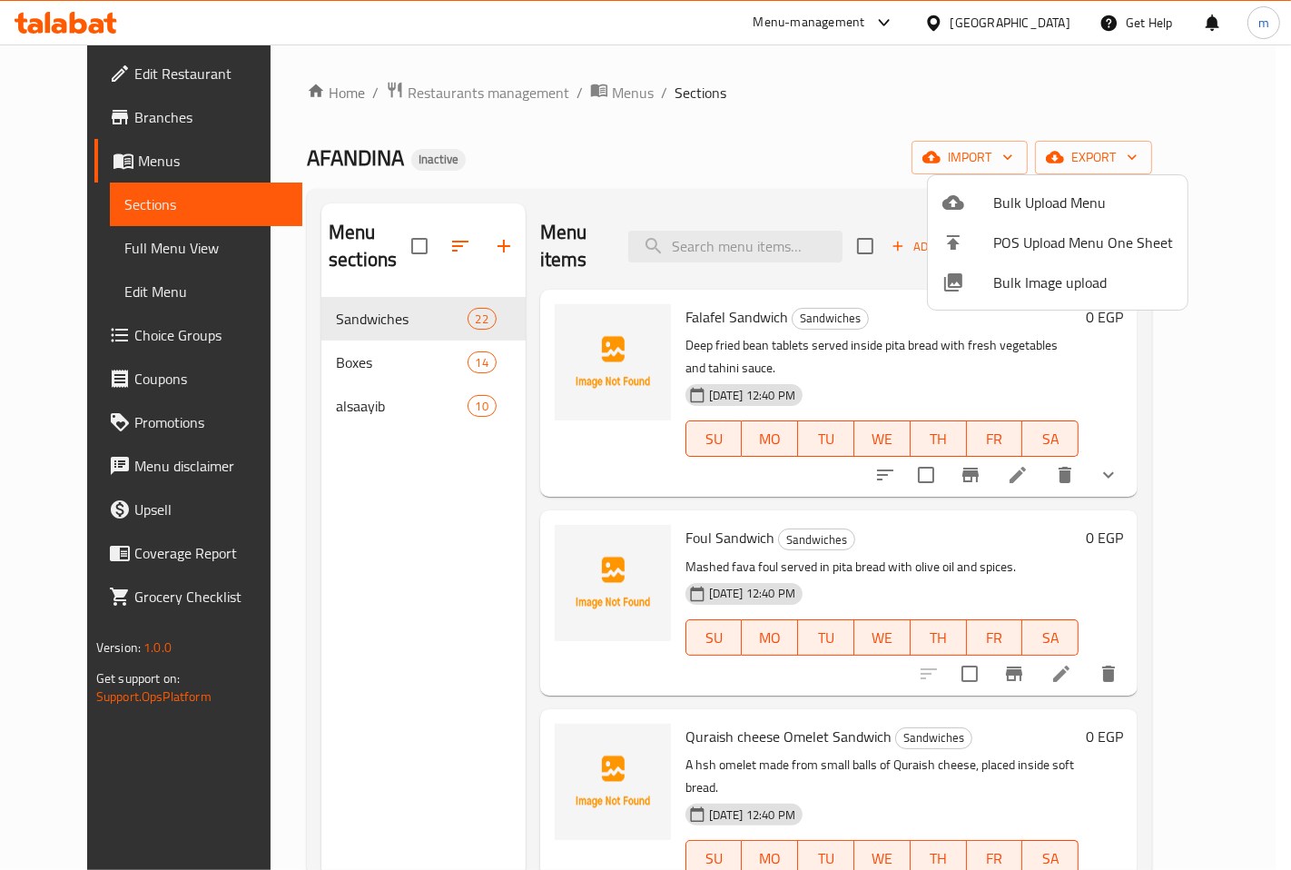
click at [864, 112] on div at bounding box center [645, 435] width 1291 height 870
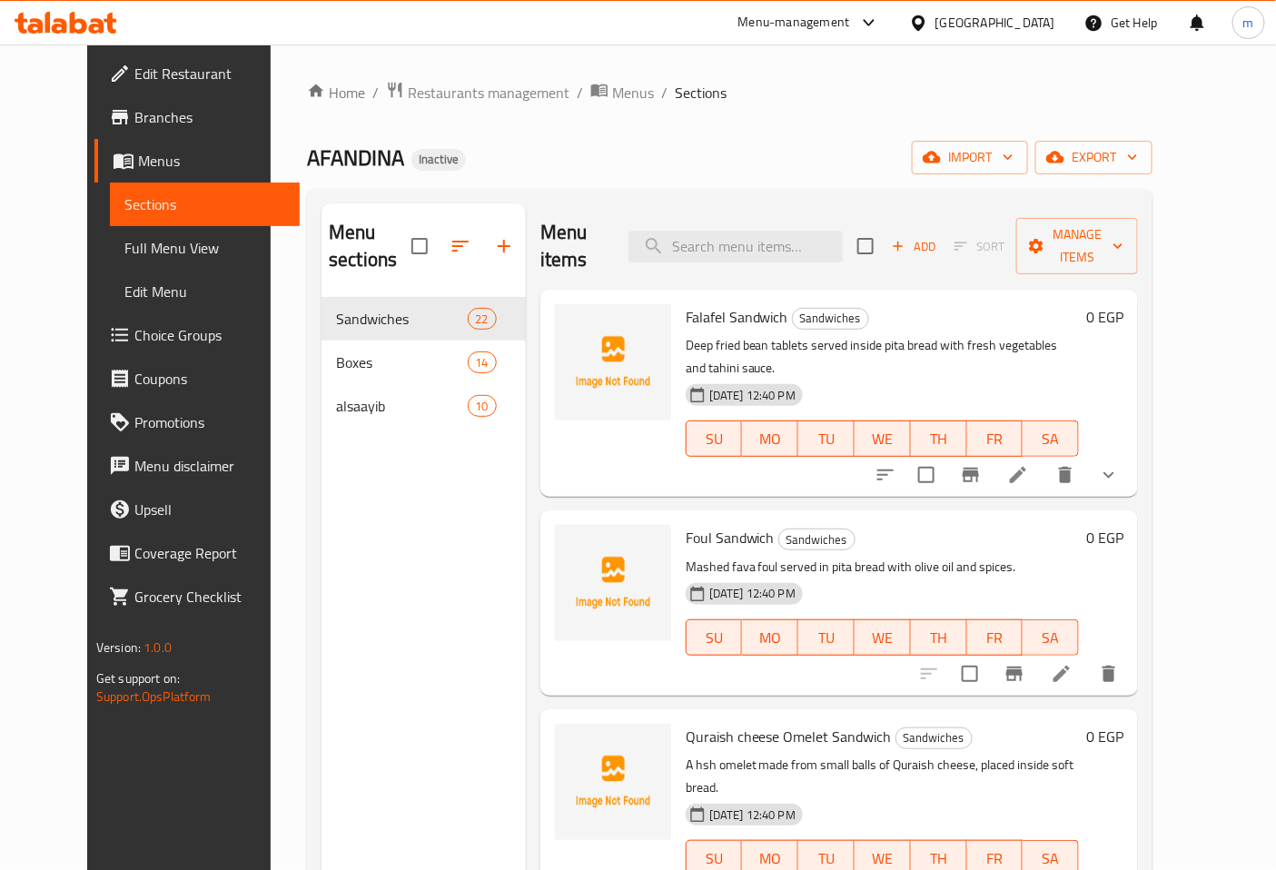
click at [123, 261] on link "Full Menu View" at bounding box center [205, 248] width 191 height 44
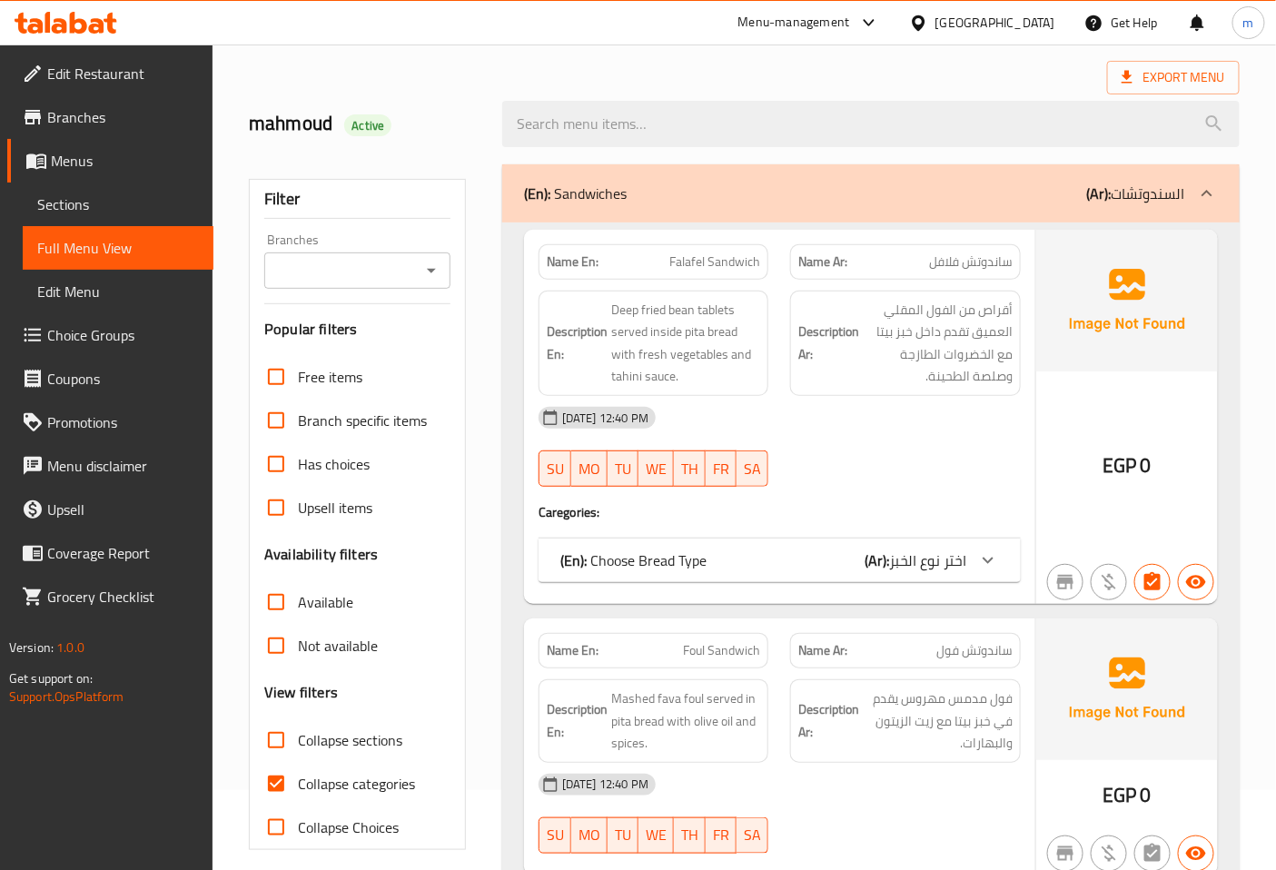
scroll to position [202, 0]
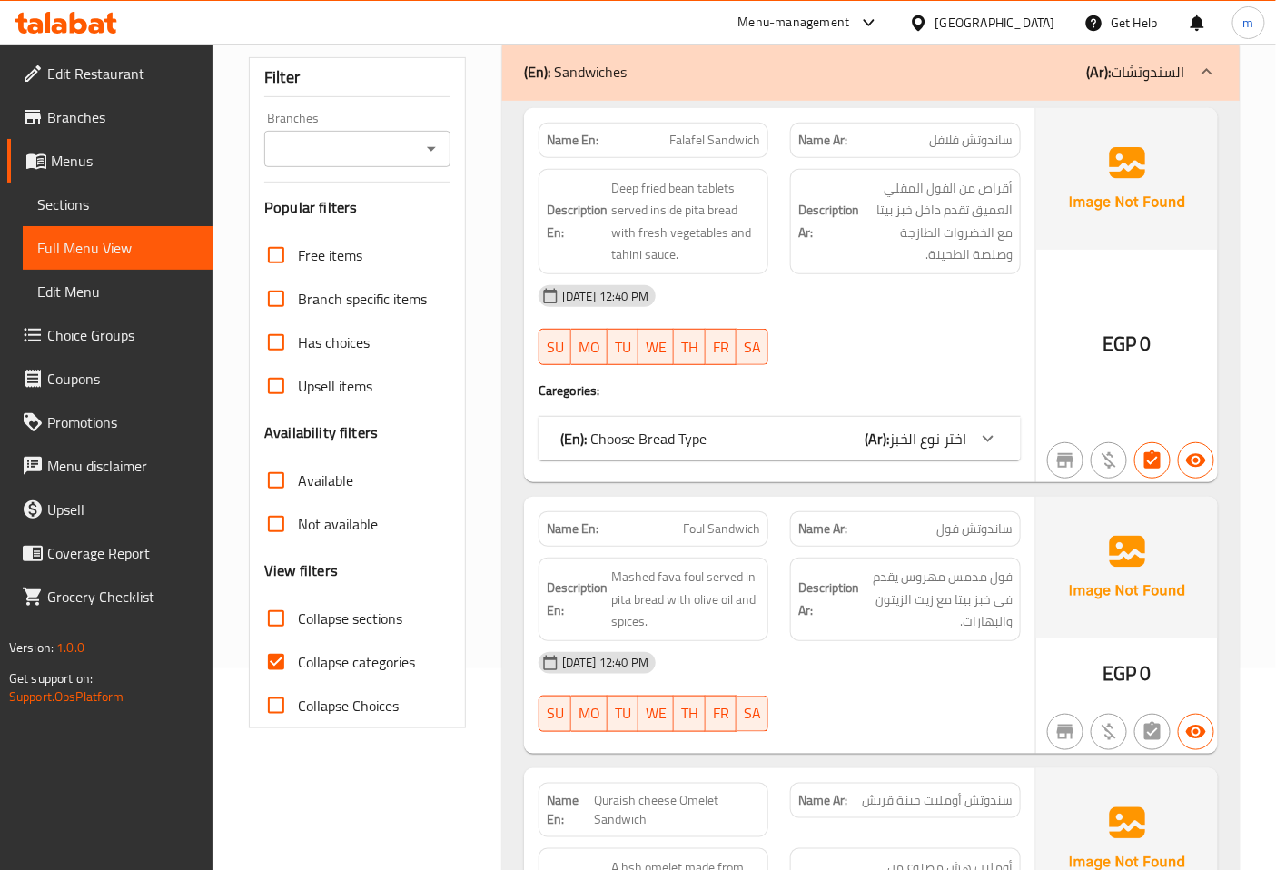
click at [278, 661] on input "Collapse categories" at bounding box center [276, 662] width 44 height 44
checkbox input "false"
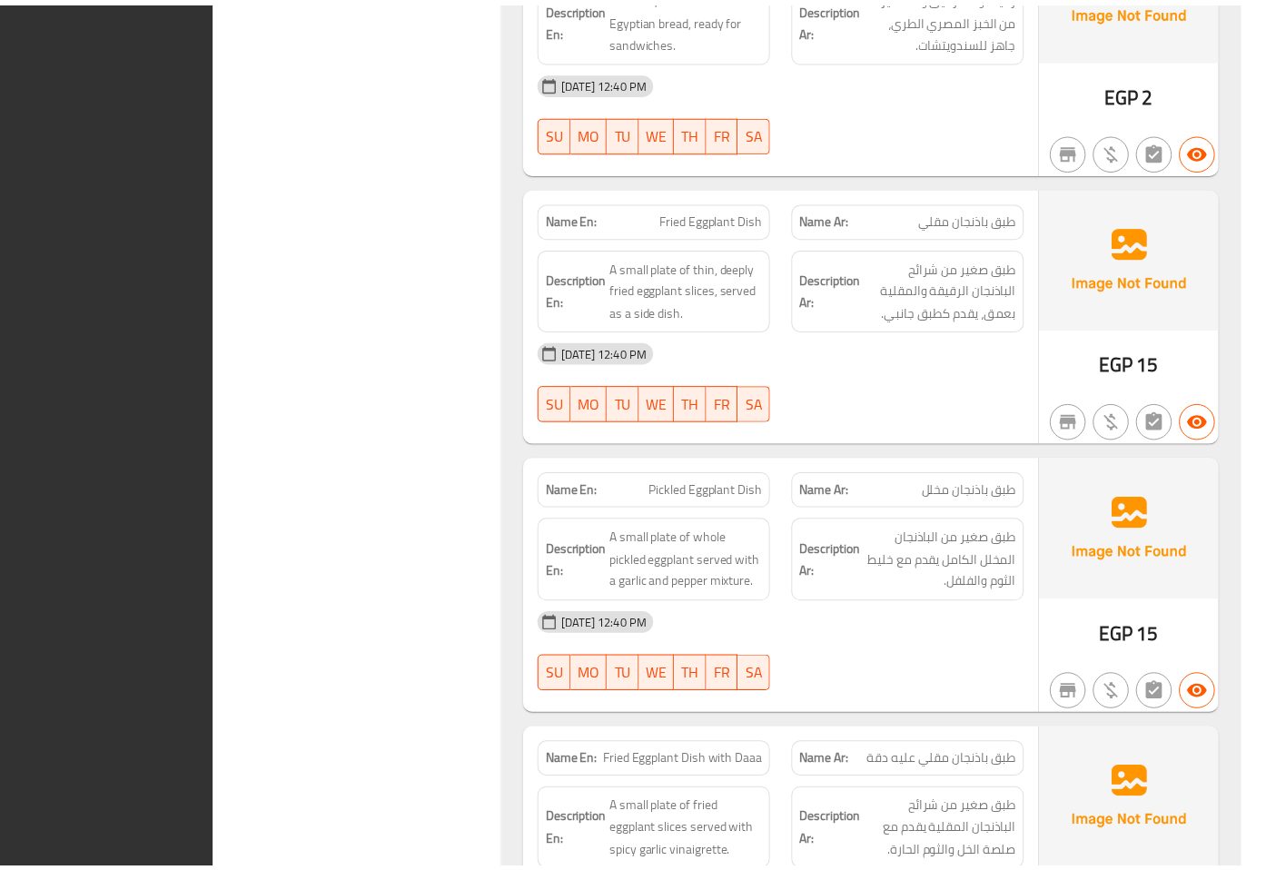
scroll to position [16557, 0]
